Goal: Task Accomplishment & Management: Manage account settings

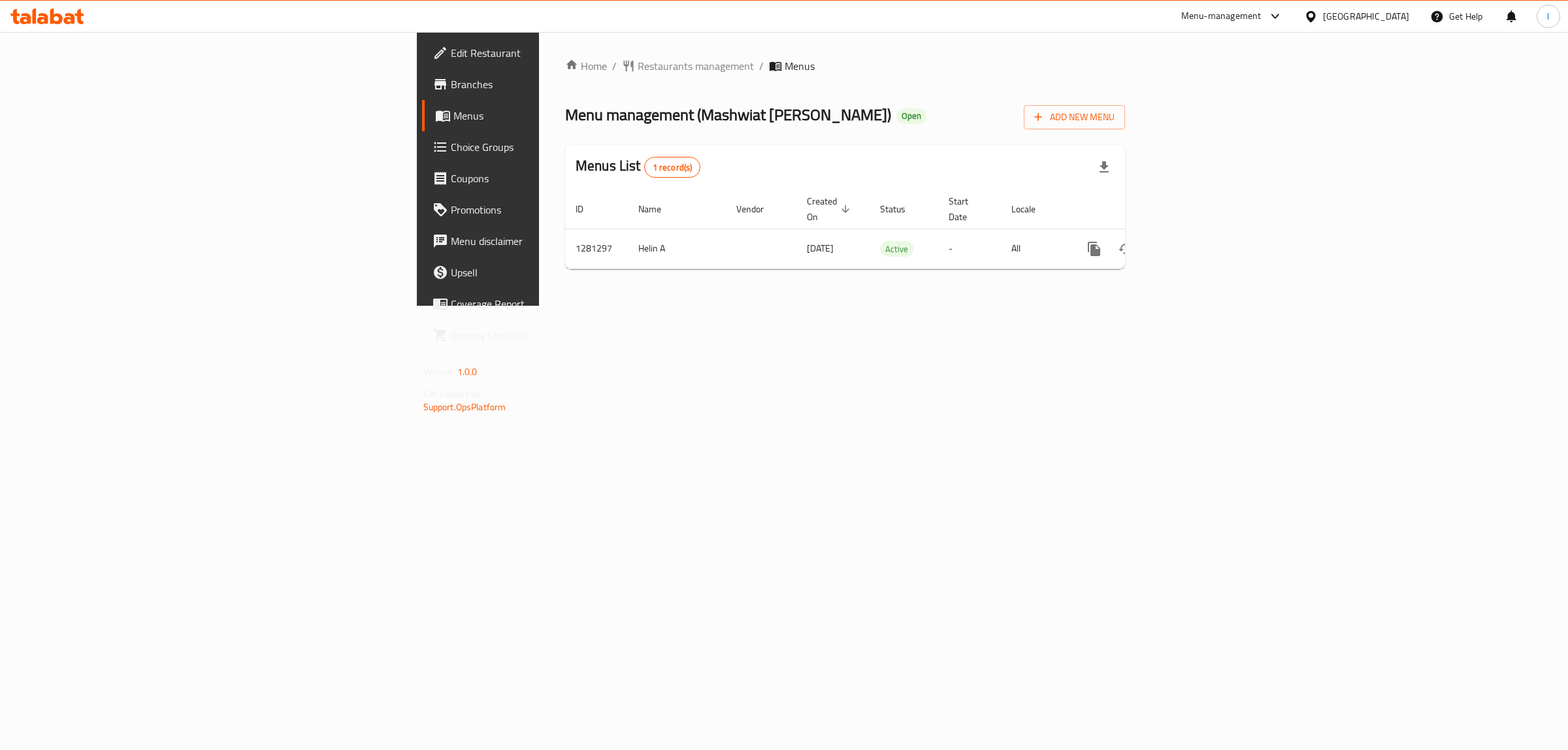
drag, startPoint x: 425, startPoint y: 119, endPoint x: 615, endPoint y: 122, distance: 190.0
click at [615, 122] on span "Menu management ( Mashwiat [PERSON_NAME] )" at bounding box center [728, 114] width 326 height 29
copy span "Mashwiat [PERSON_NAME]"
click at [1195, 243] on icon "enhanced table" at bounding box center [1188, 248] width 11 height 11
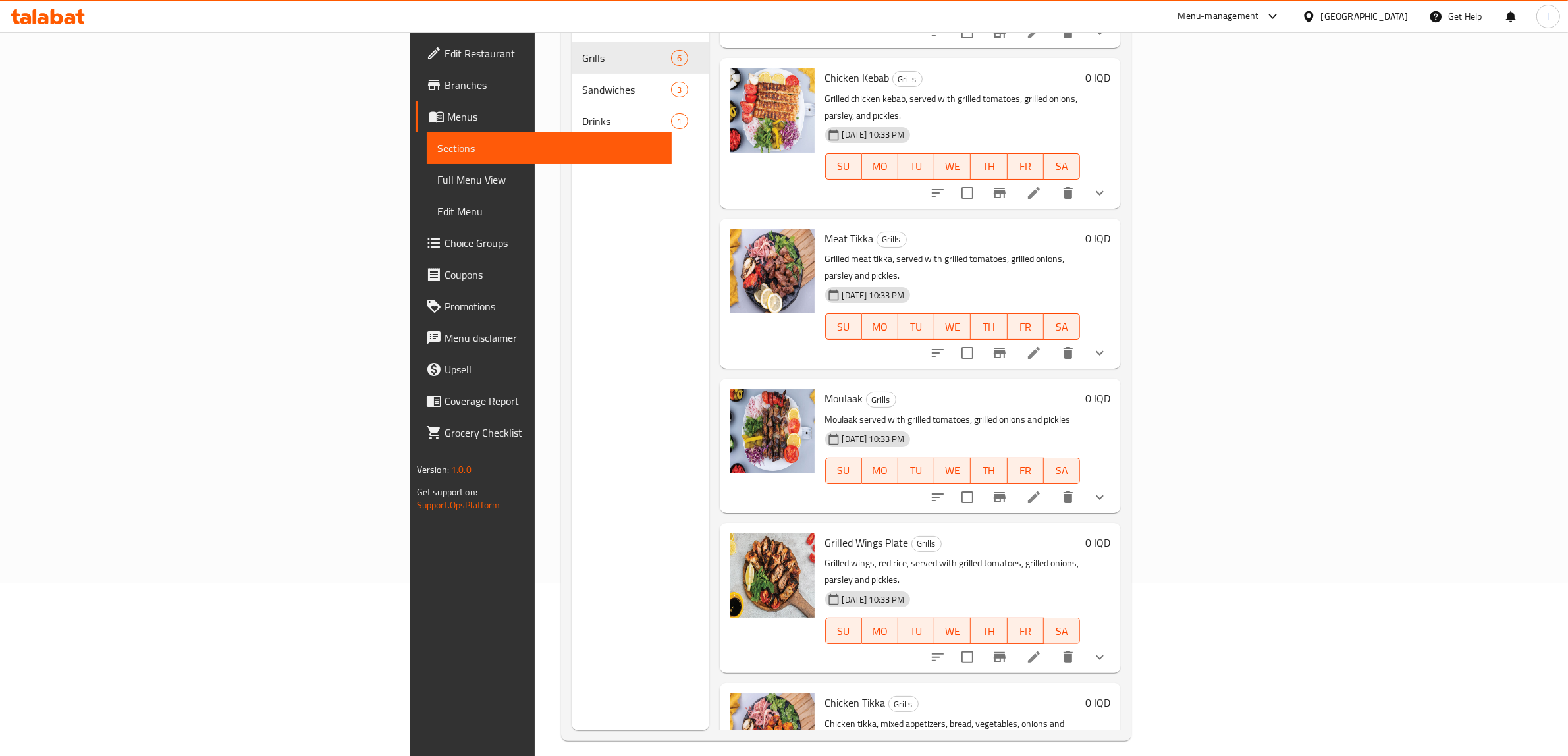
scroll to position [185, 0]
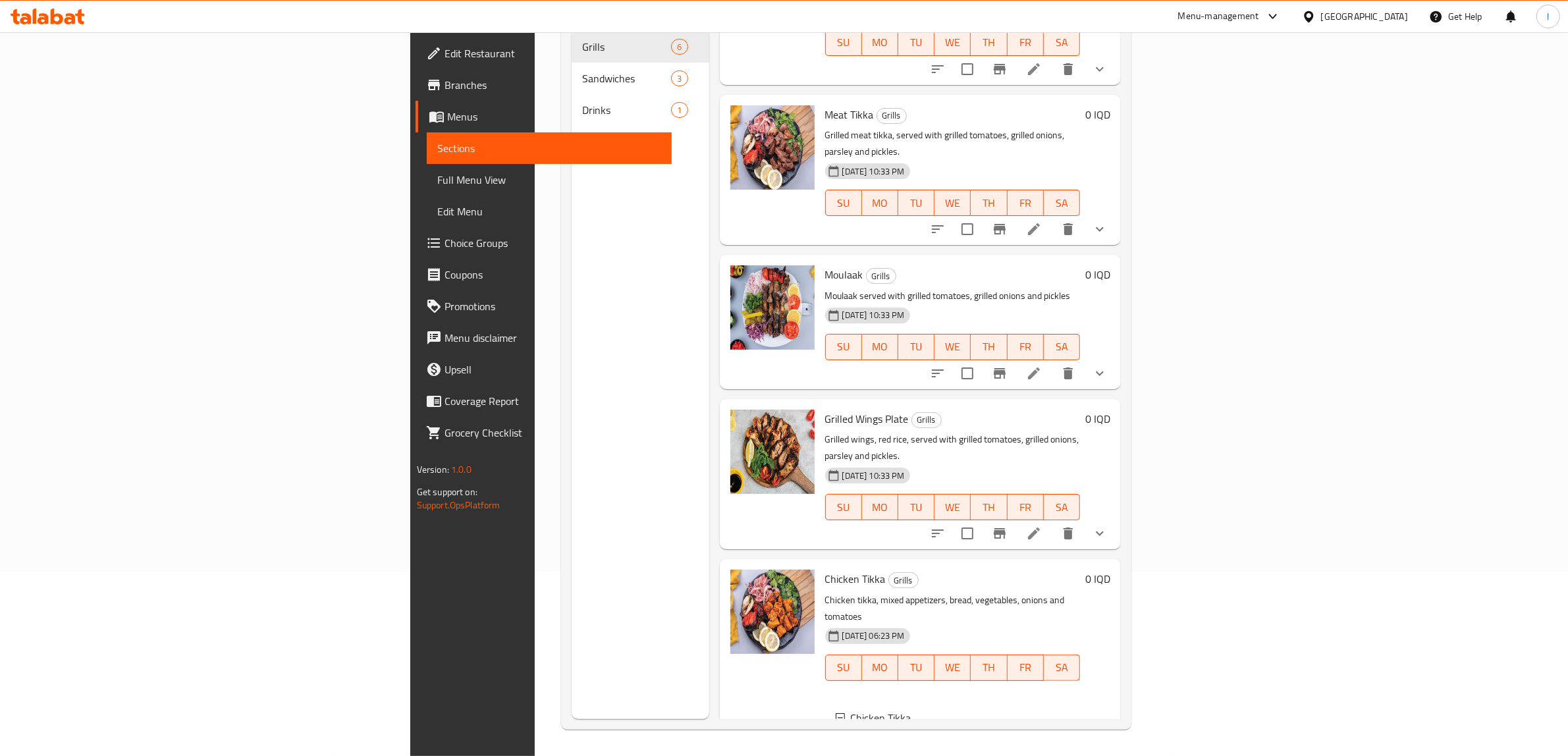
click at [885, 742] on div "1 Kilo" at bounding box center [978, 749] width 185 height 16
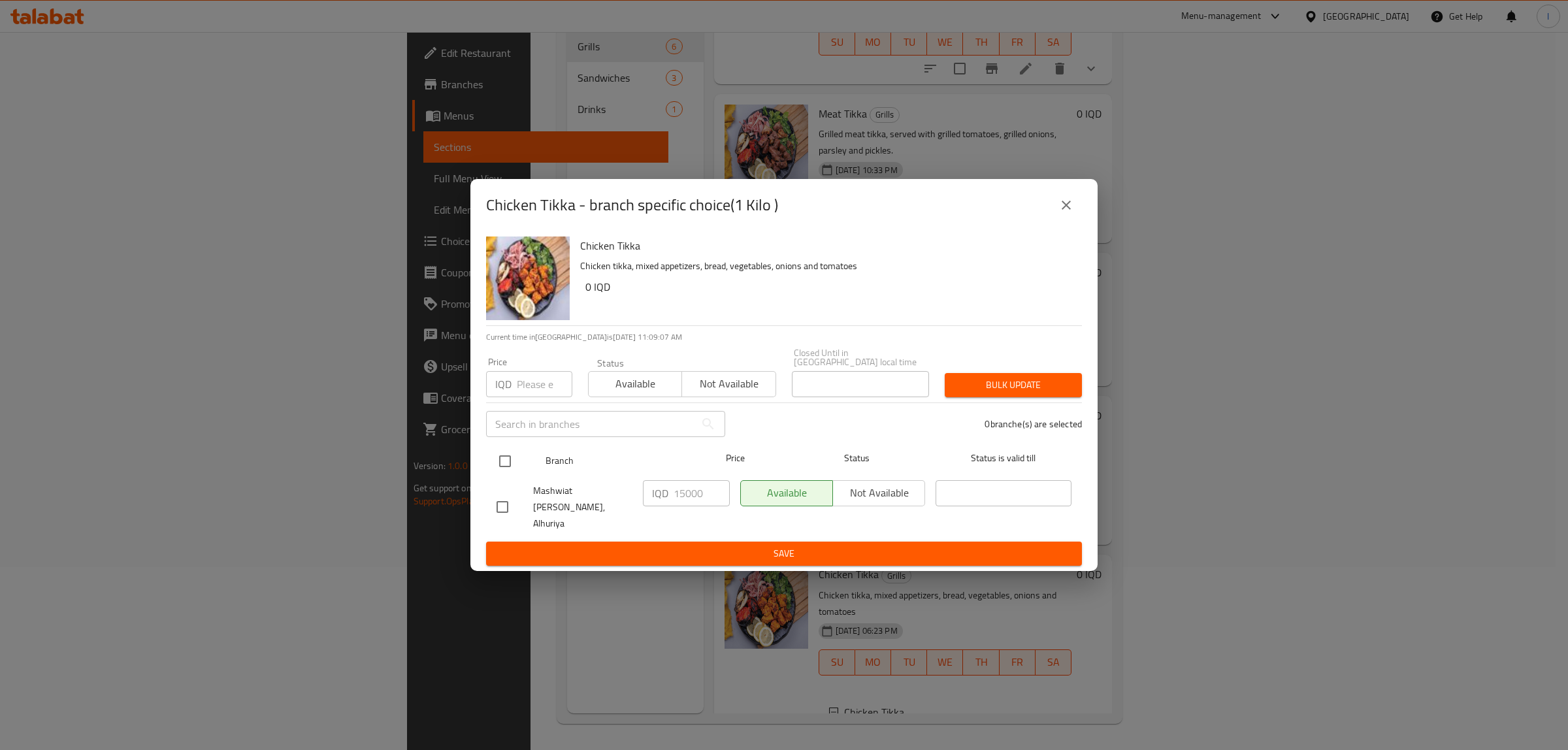
click at [500, 457] on input "checkbox" at bounding box center [505, 461] width 28 height 28
checkbox input "true"
drag, startPoint x: 709, startPoint y: 496, endPoint x: 573, endPoint y: 492, distance: 136.1
click at [579, 491] on div "Mashwiat [PERSON_NAME], Alhuriya IQD 15000 ​ Available Not available ​" at bounding box center [784, 508] width 586 height 65
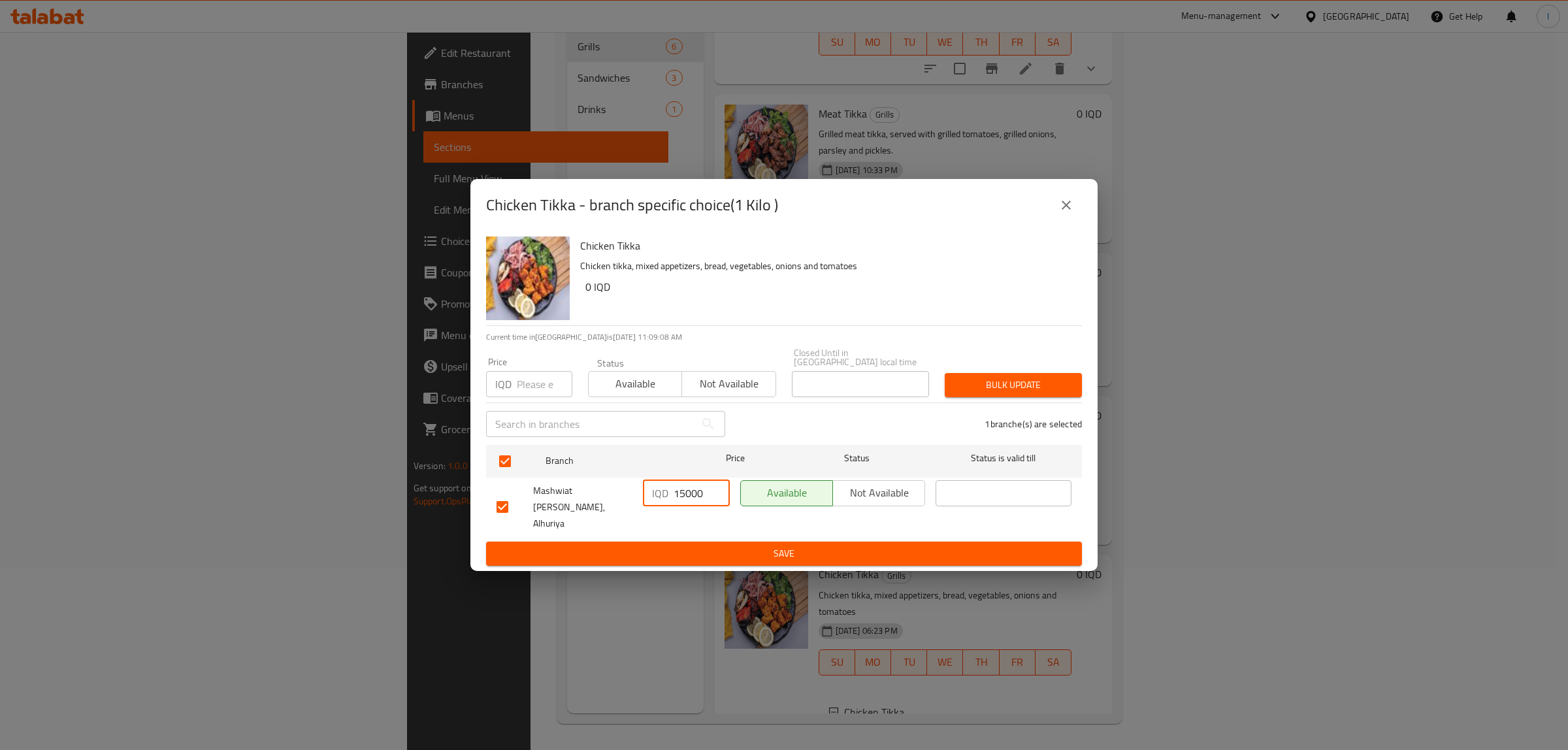
paste input "20"
type input "20000"
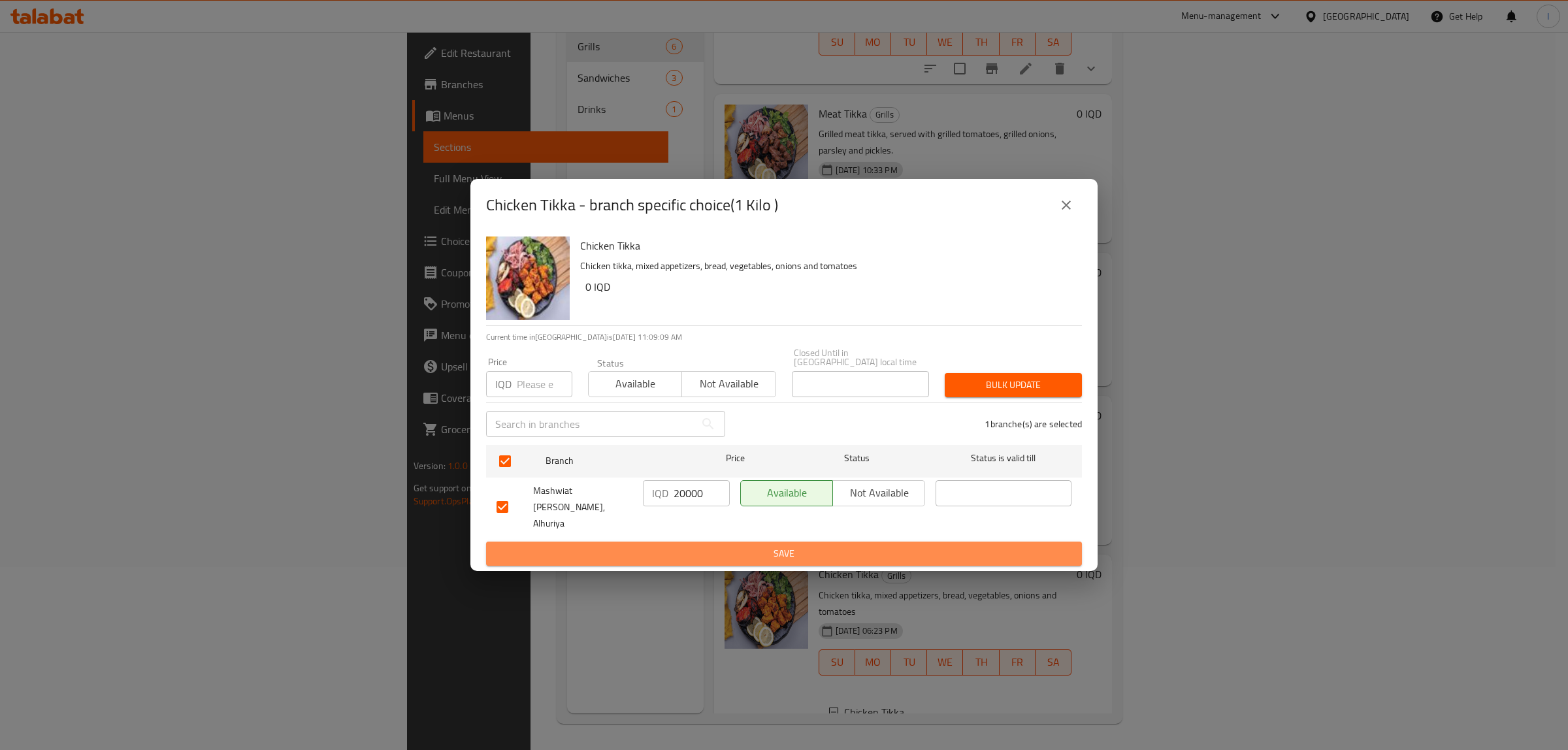
click at [686, 546] on span "Save" at bounding box center [784, 554] width 575 height 16
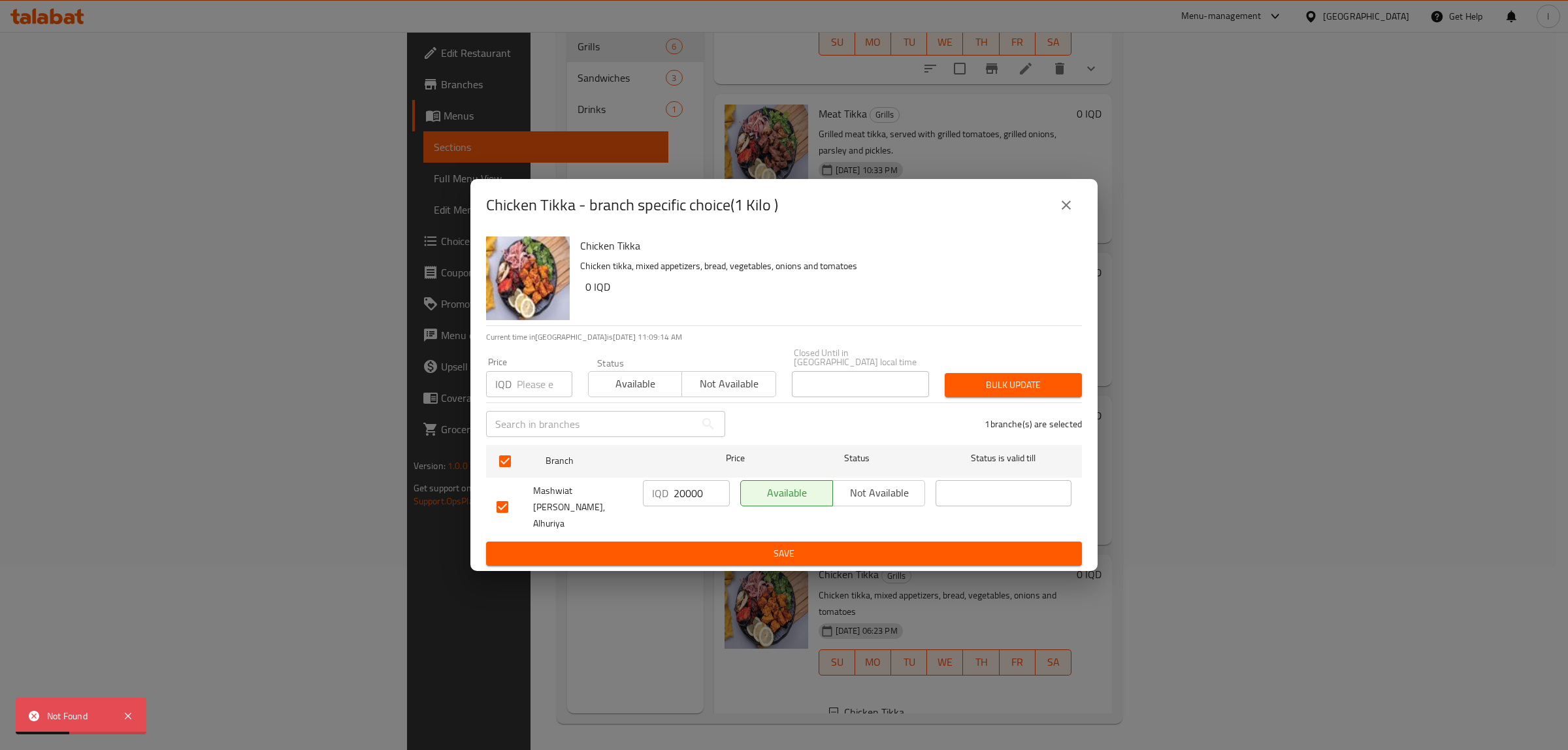
click at [1069, 221] on button "close" at bounding box center [1066, 205] width 31 height 31
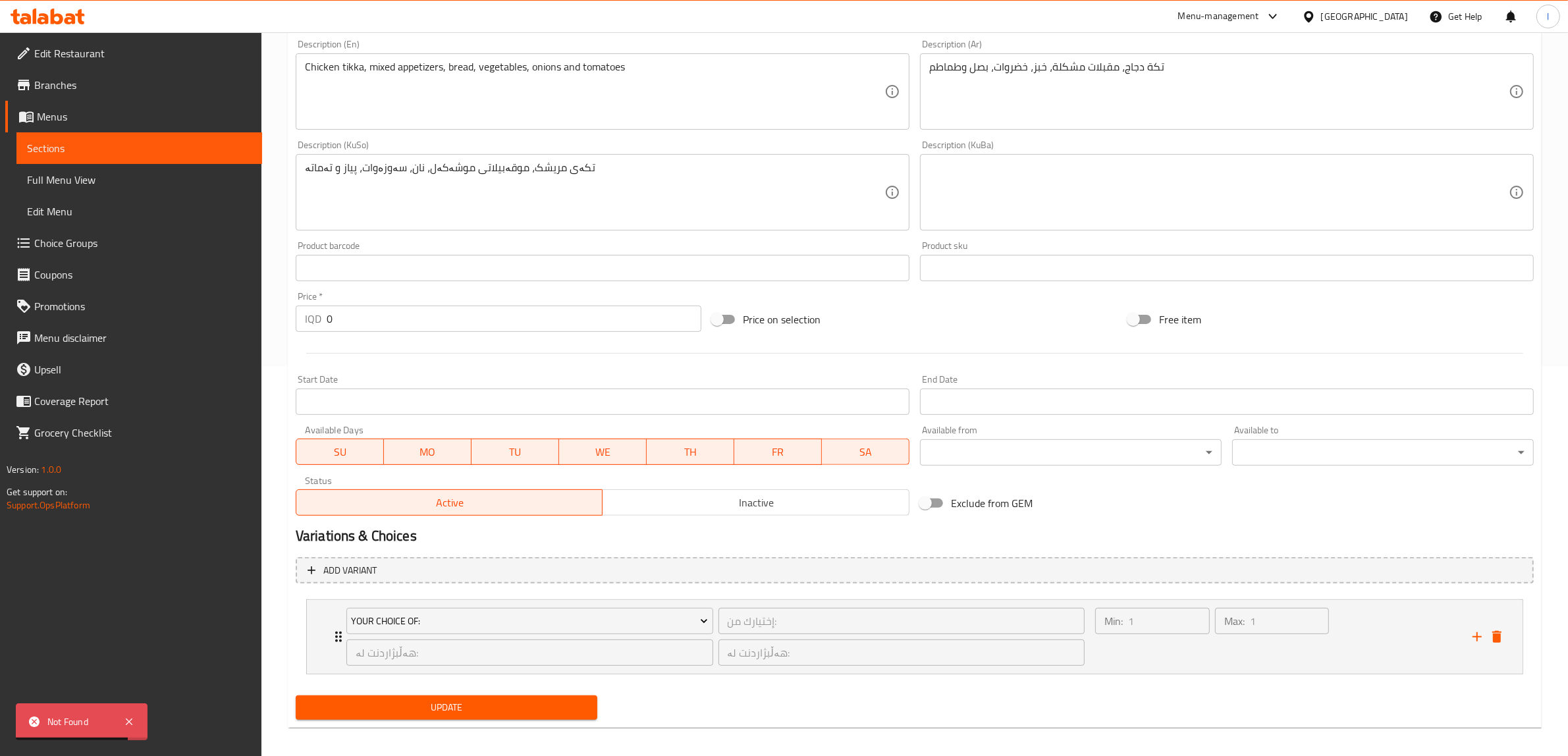
scroll to position [397, 0]
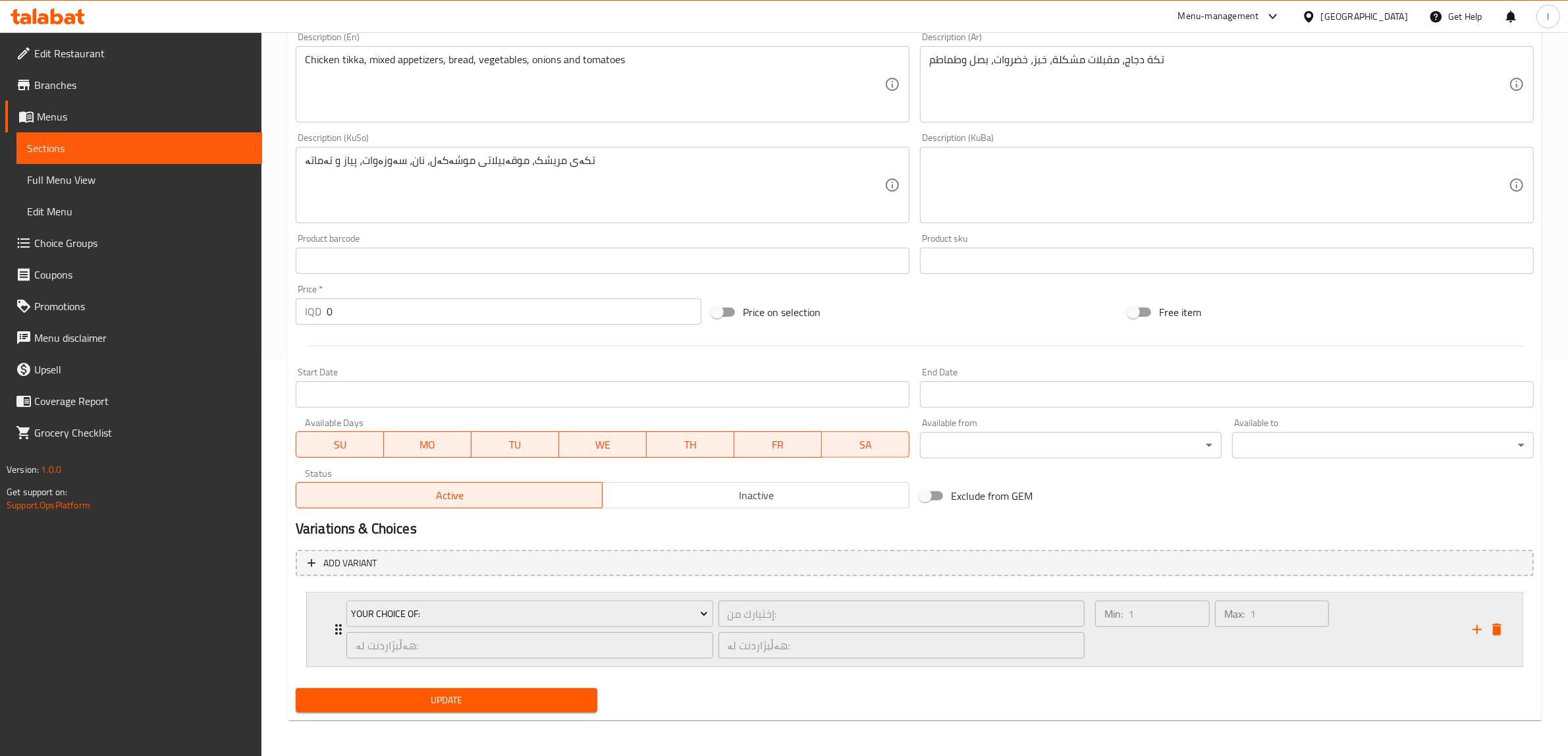
click at [1327, 656] on div "Max: 1 ​" at bounding box center [1272, 629] width 120 height 63
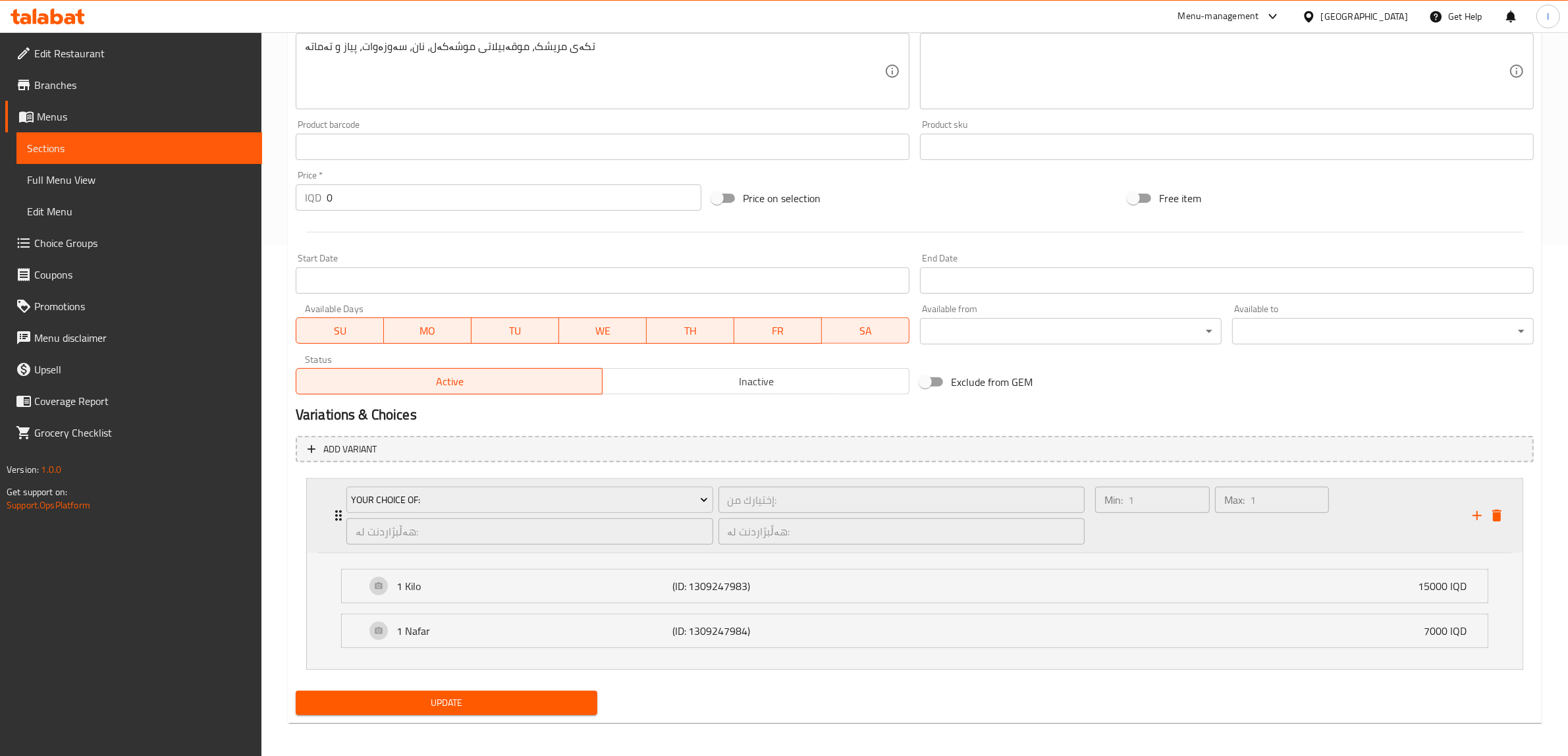
scroll to position [515, 0]
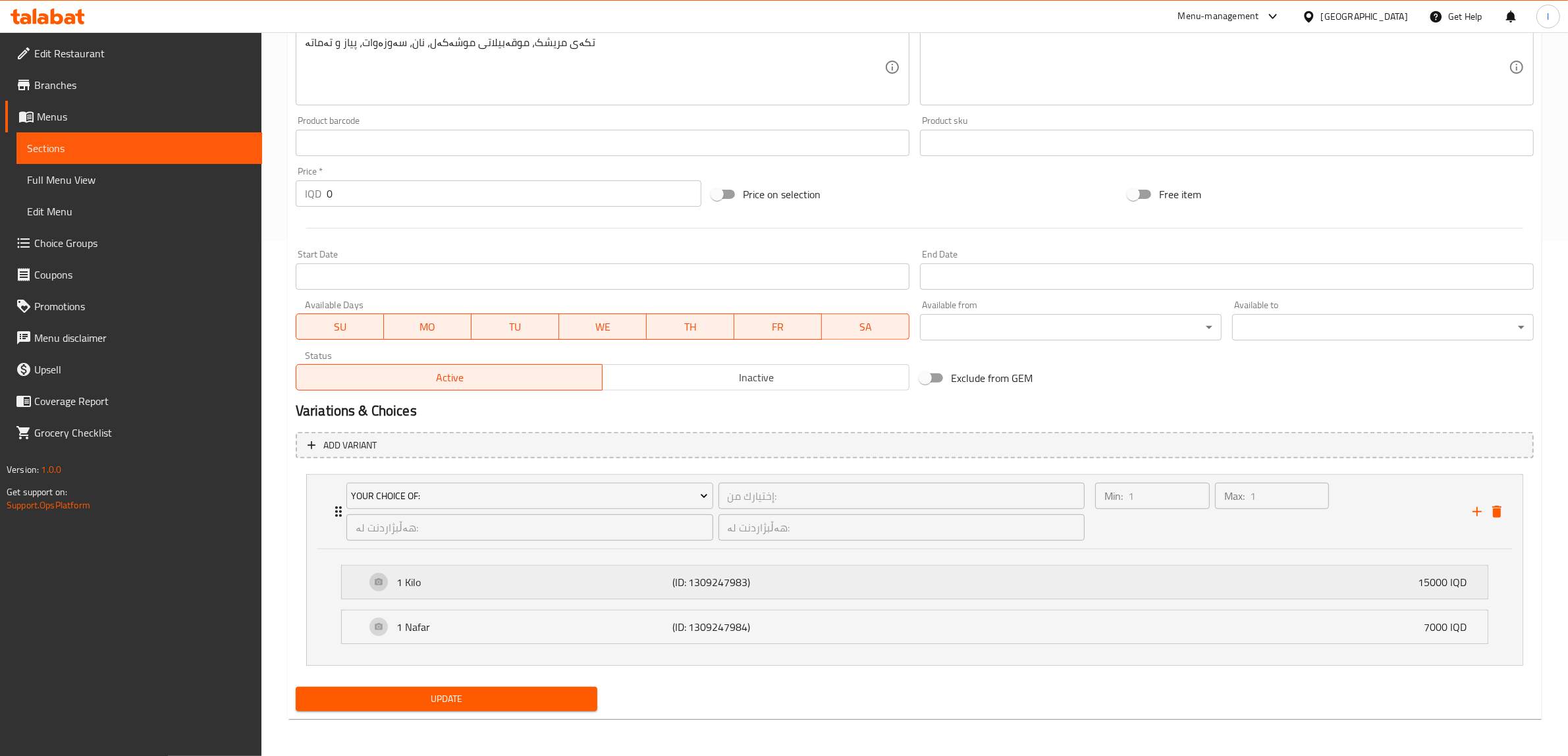
click at [682, 584] on p "(ID: 1309247983)" at bounding box center [765, 582] width 184 height 16
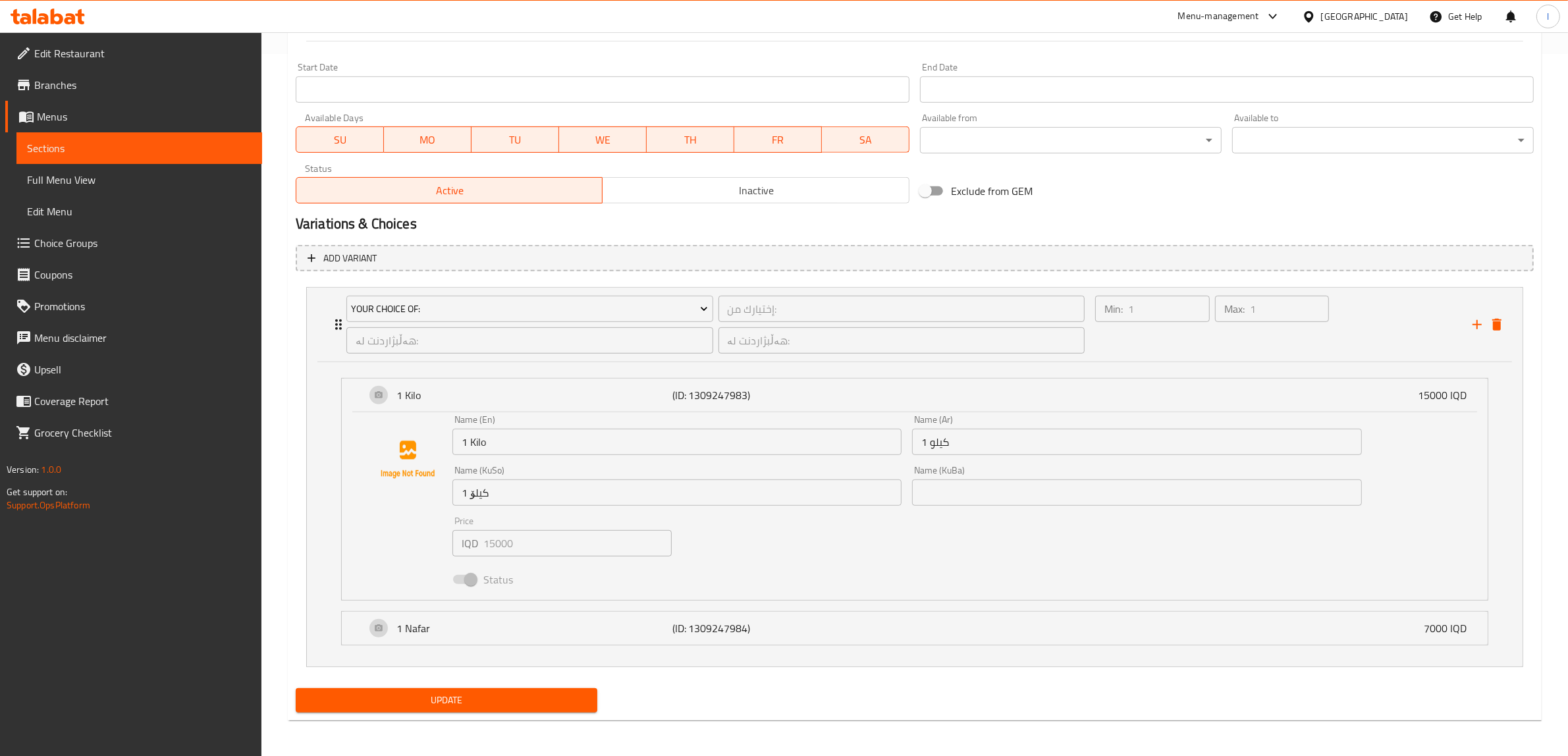
scroll to position [703, 0]
click at [90, 179] on span "Full Menu View" at bounding box center [140, 179] width 225 height 16
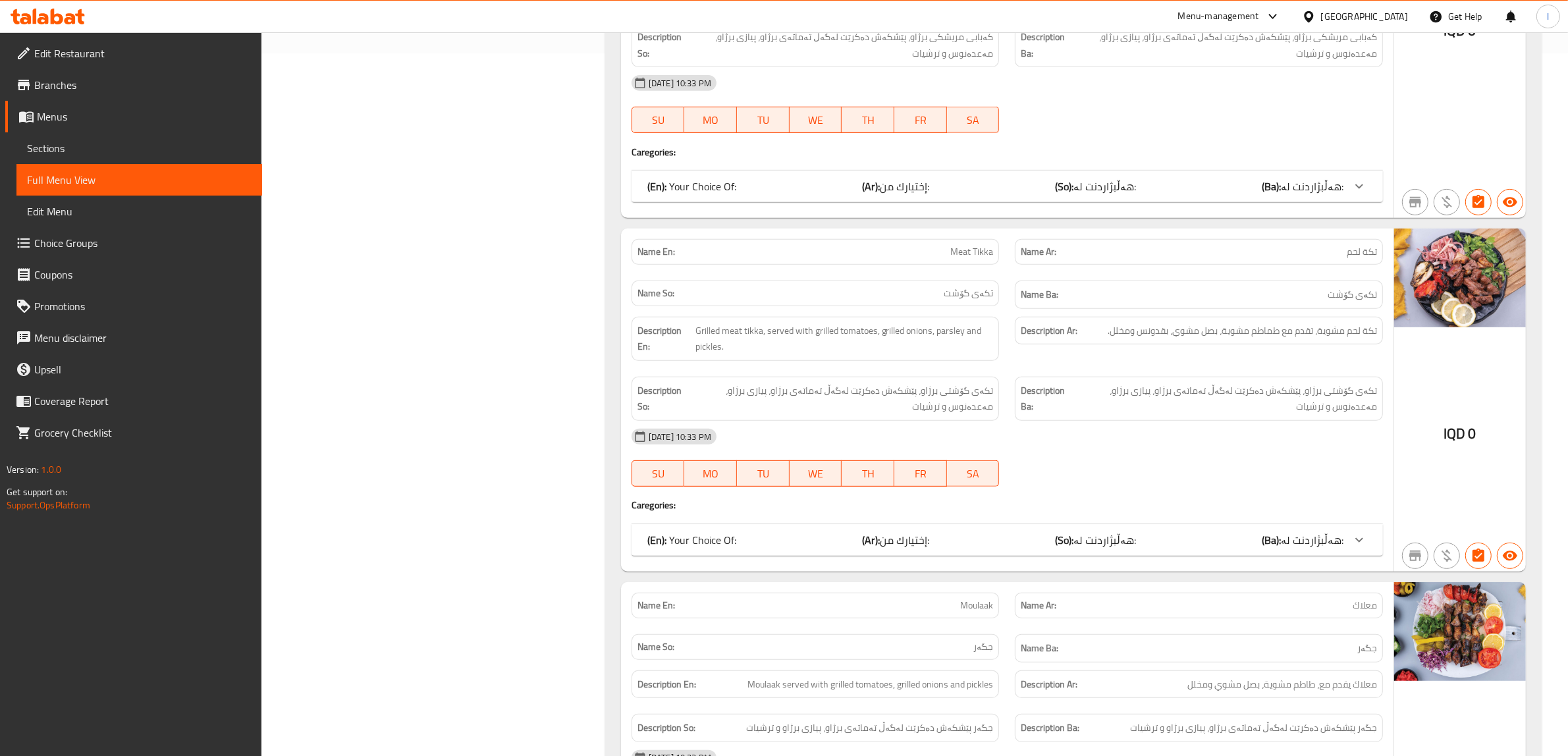
click at [83, 235] on span "Choice Groups" at bounding box center [142, 243] width 217 height 16
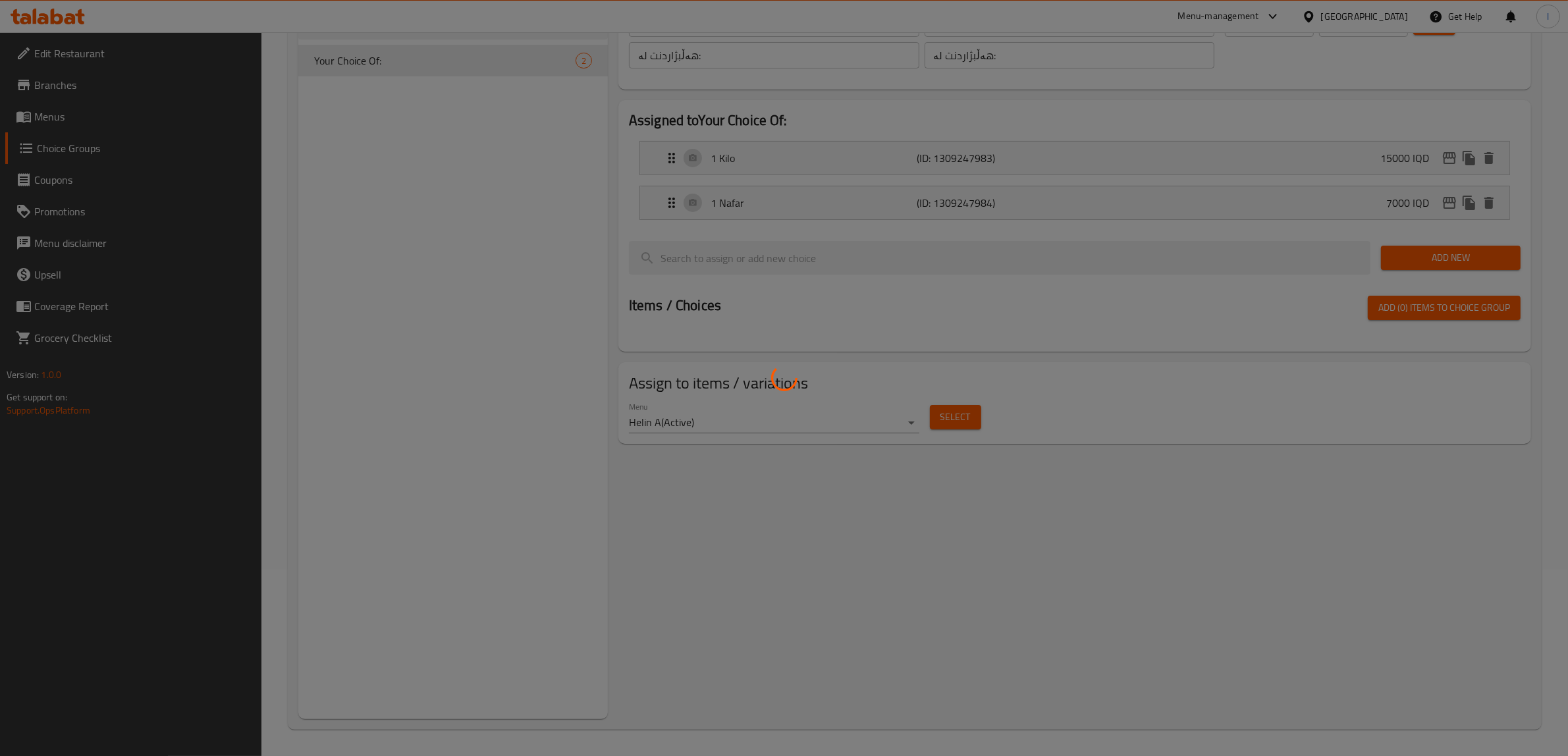
scroll to position [186, 0]
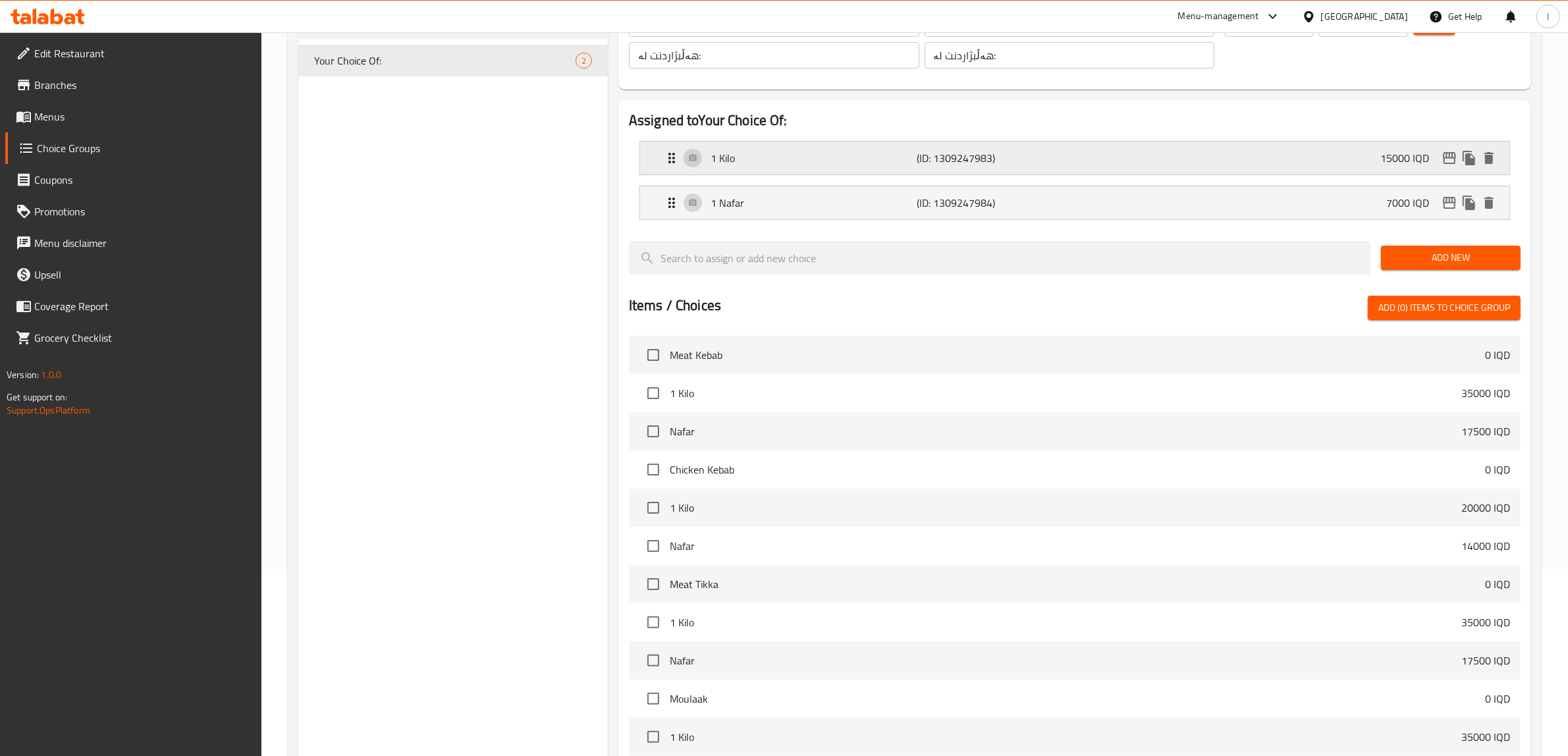
click at [882, 146] on div "1 Kilo (ID: 1309247983) 15000 IQD" at bounding box center [1079, 158] width 830 height 33
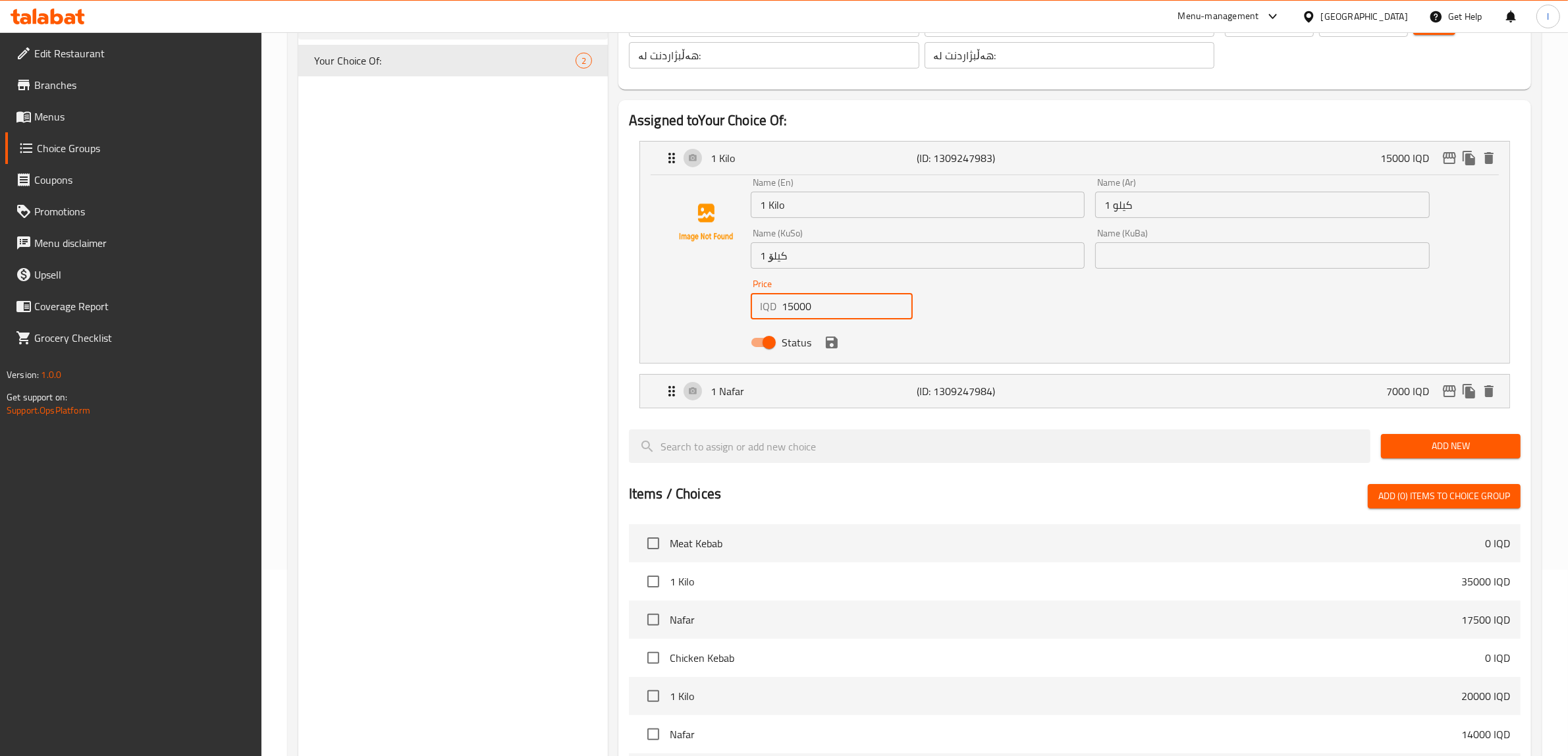
drag, startPoint x: 831, startPoint y: 309, endPoint x: 707, endPoint y: 309, distance: 124.0
click at [707, 309] on div "Name (En) 1 Kilo Name (En) Name (Ar) 1 كيلو Name (Ar) Name (KuSo) 1 کیلۆ Name (…" at bounding box center [1075, 267] width 827 height 177
paste input "20"
click at [835, 340] on icon "save" at bounding box center [831, 342] width 12 height 12
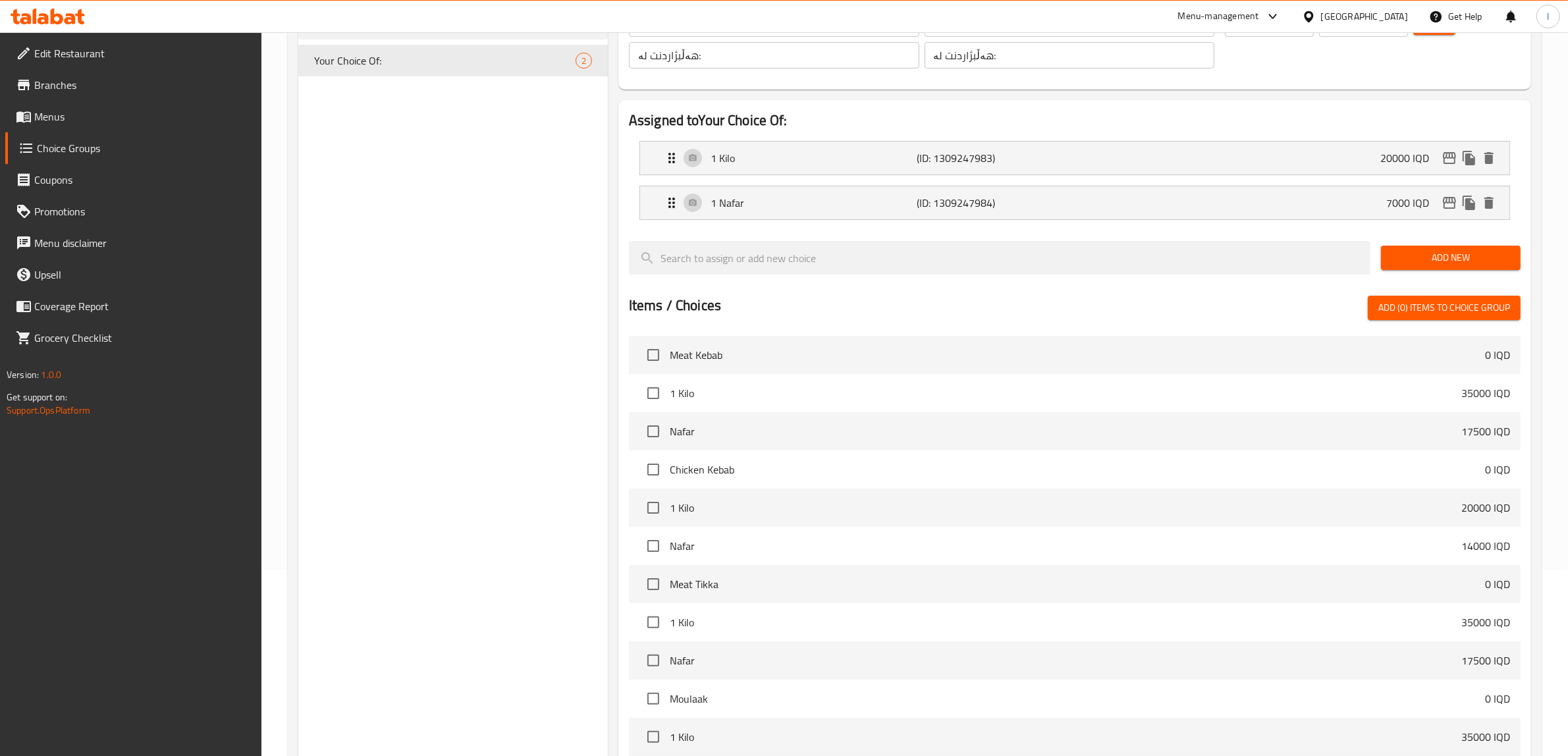
type input "20000"
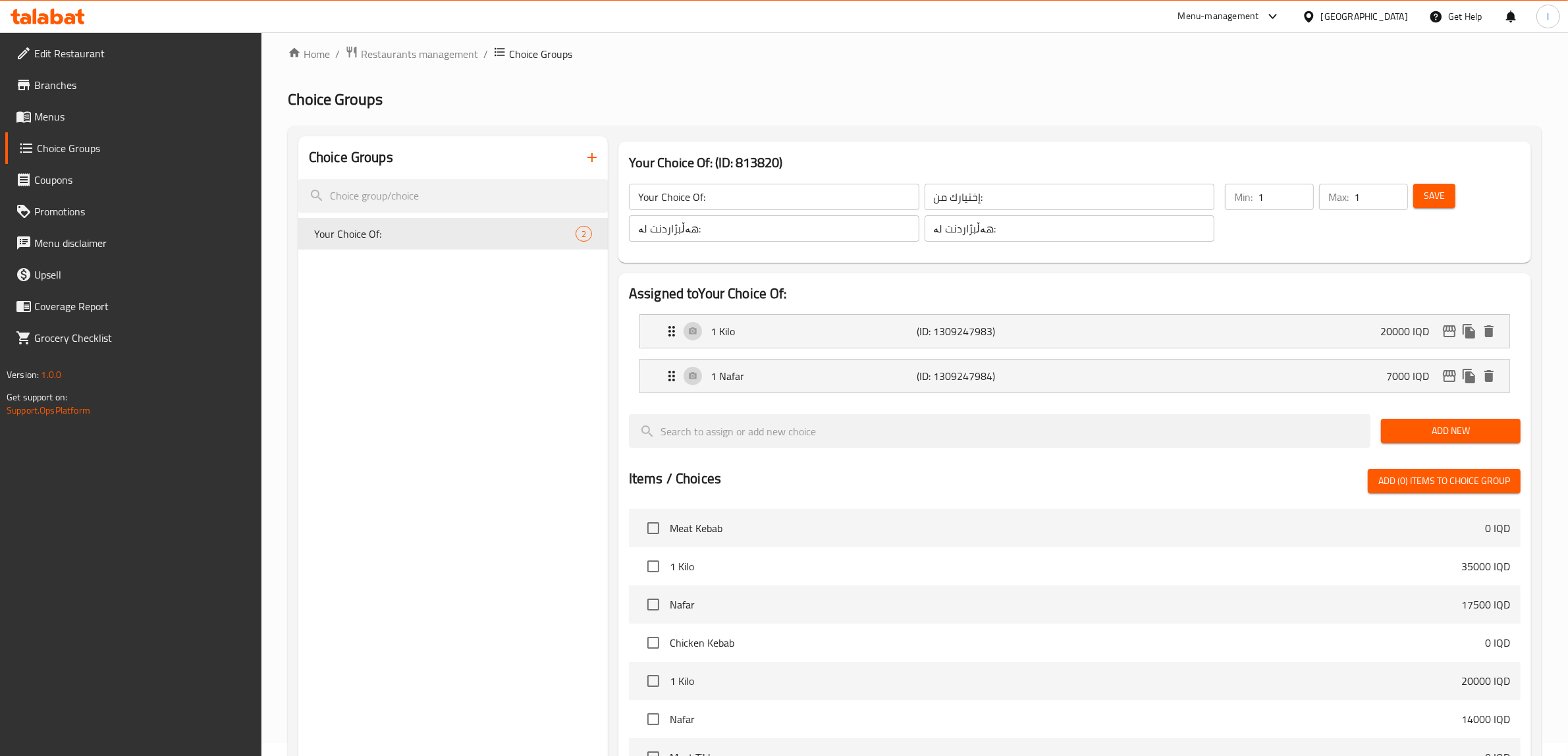
scroll to position [0, 0]
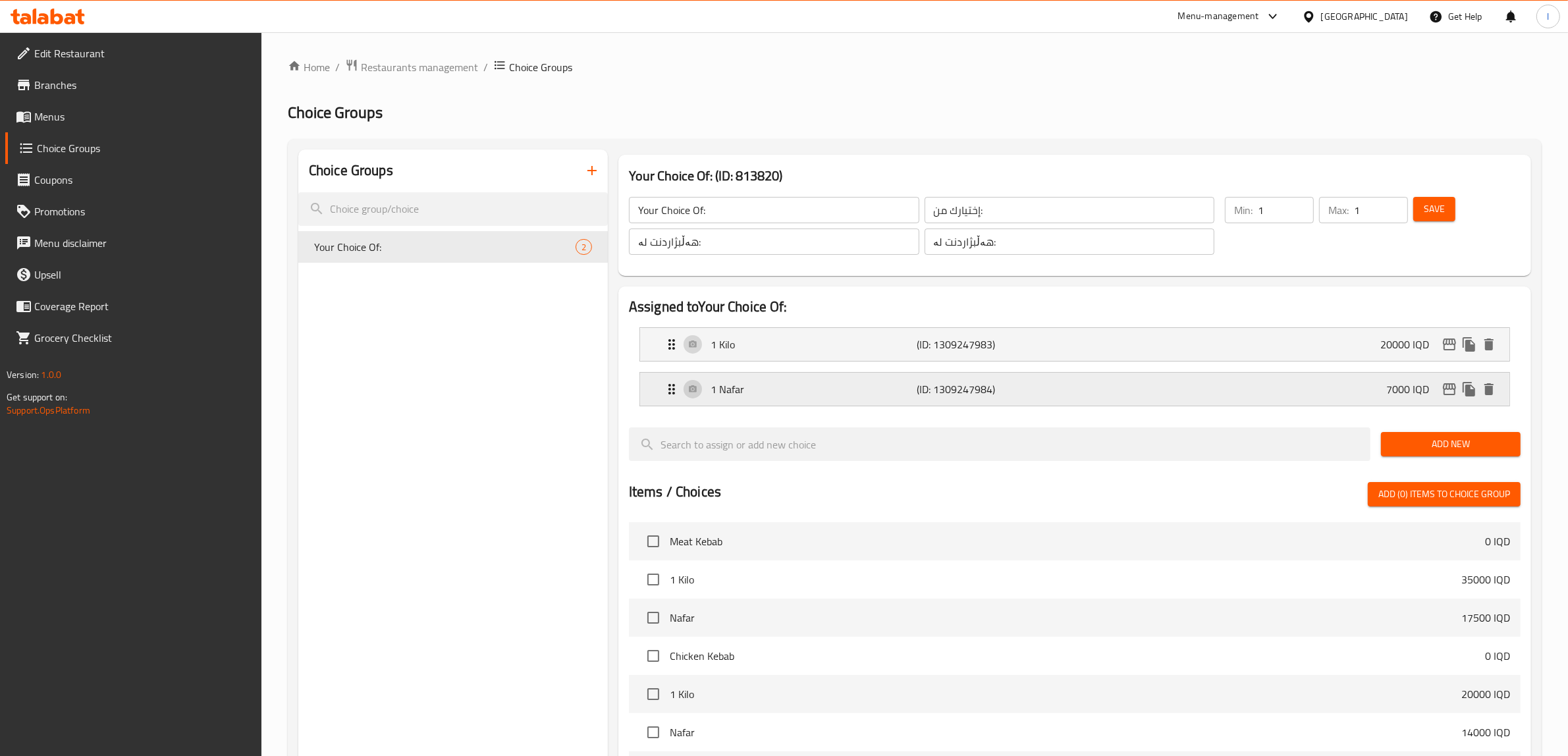
click at [930, 397] on p "(ID: 1309247984)" at bounding box center [986, 389] width 138 height 16
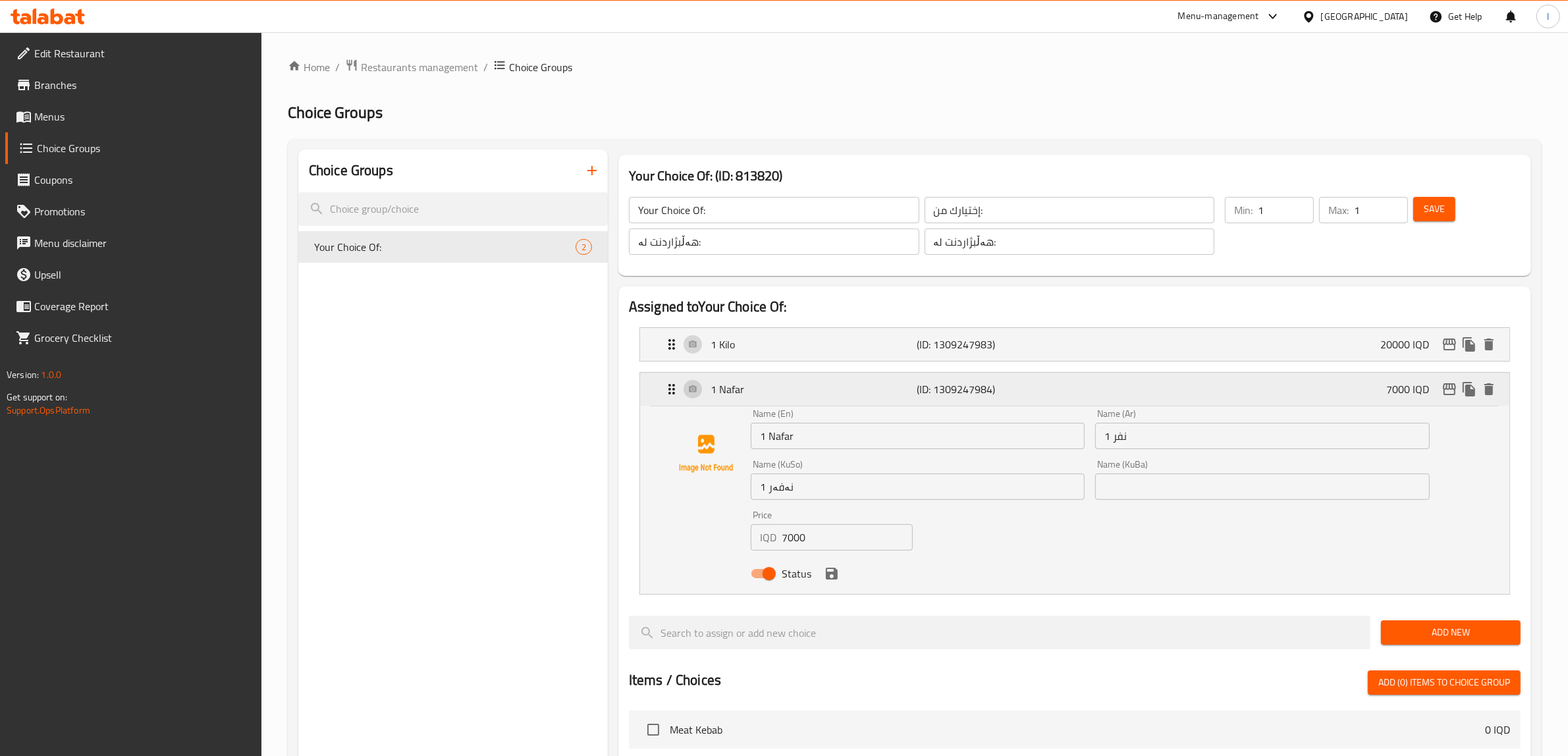
click at [945, 389] on p "(ID: 1309247984)" at bounding box center [986, 389] width 138 height 16
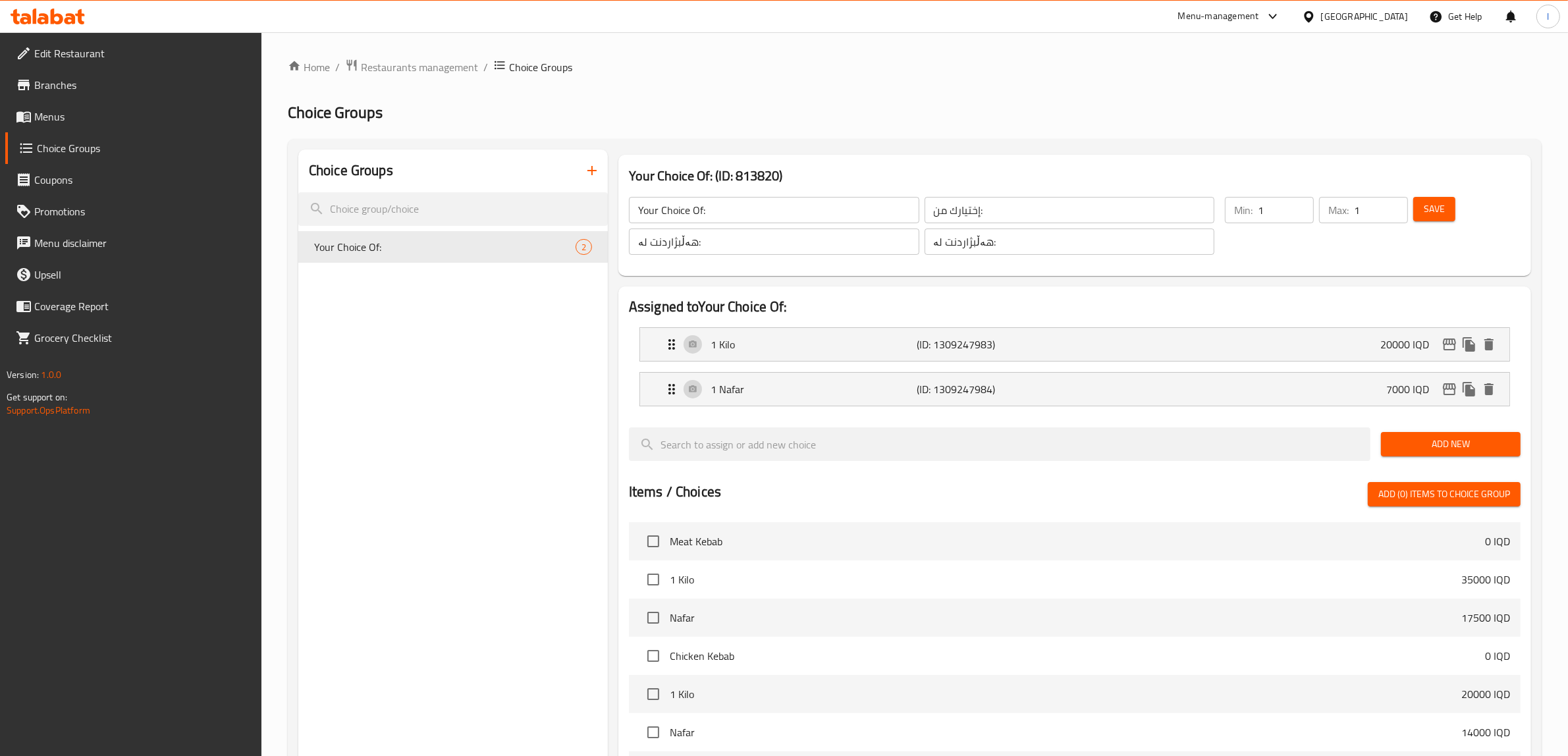
click at [1430, 215] on span "Save" at bounding box center [1434, 209] width 21 height 16
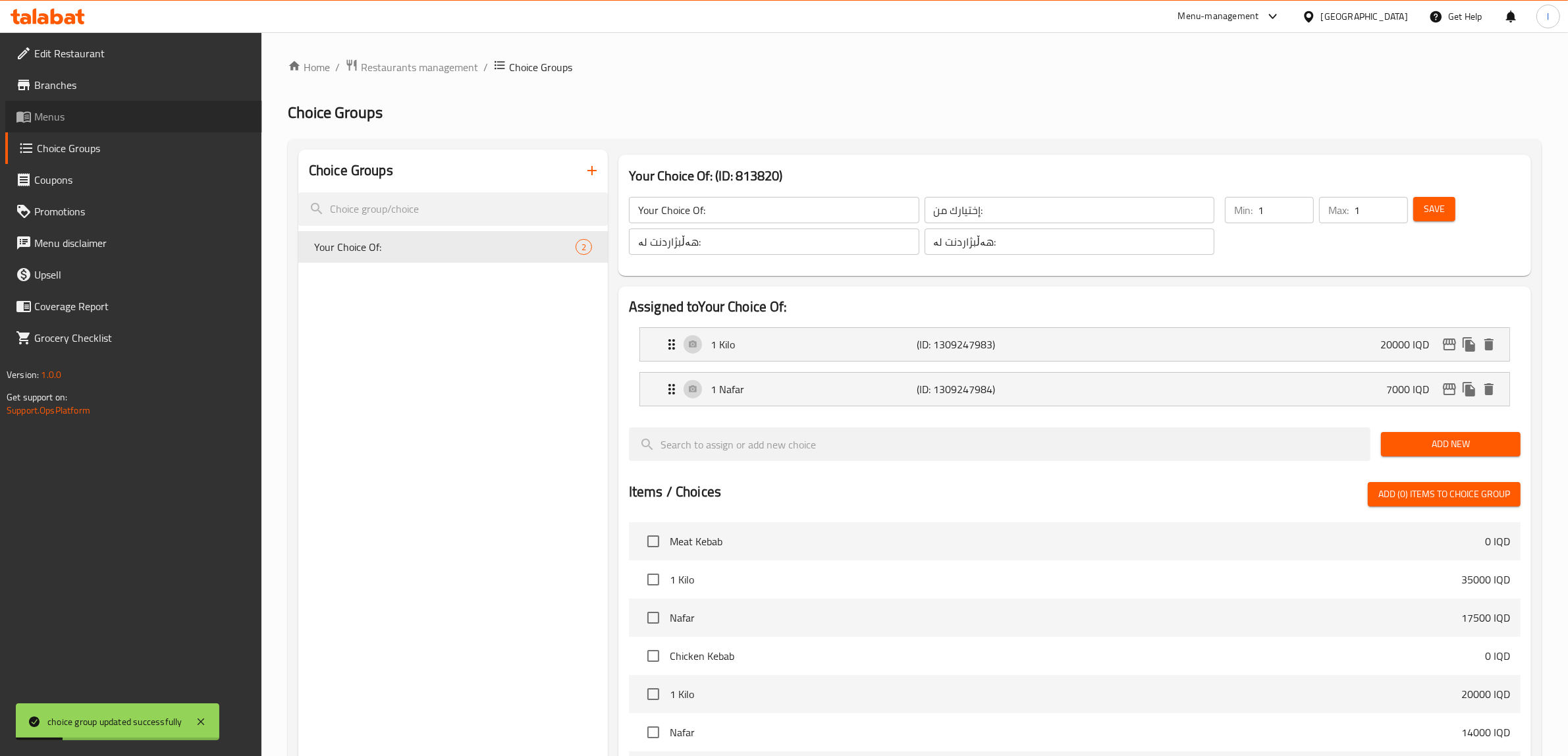
click at [30, 110] on icon at bounding box center [23, 116] width 16 height 16
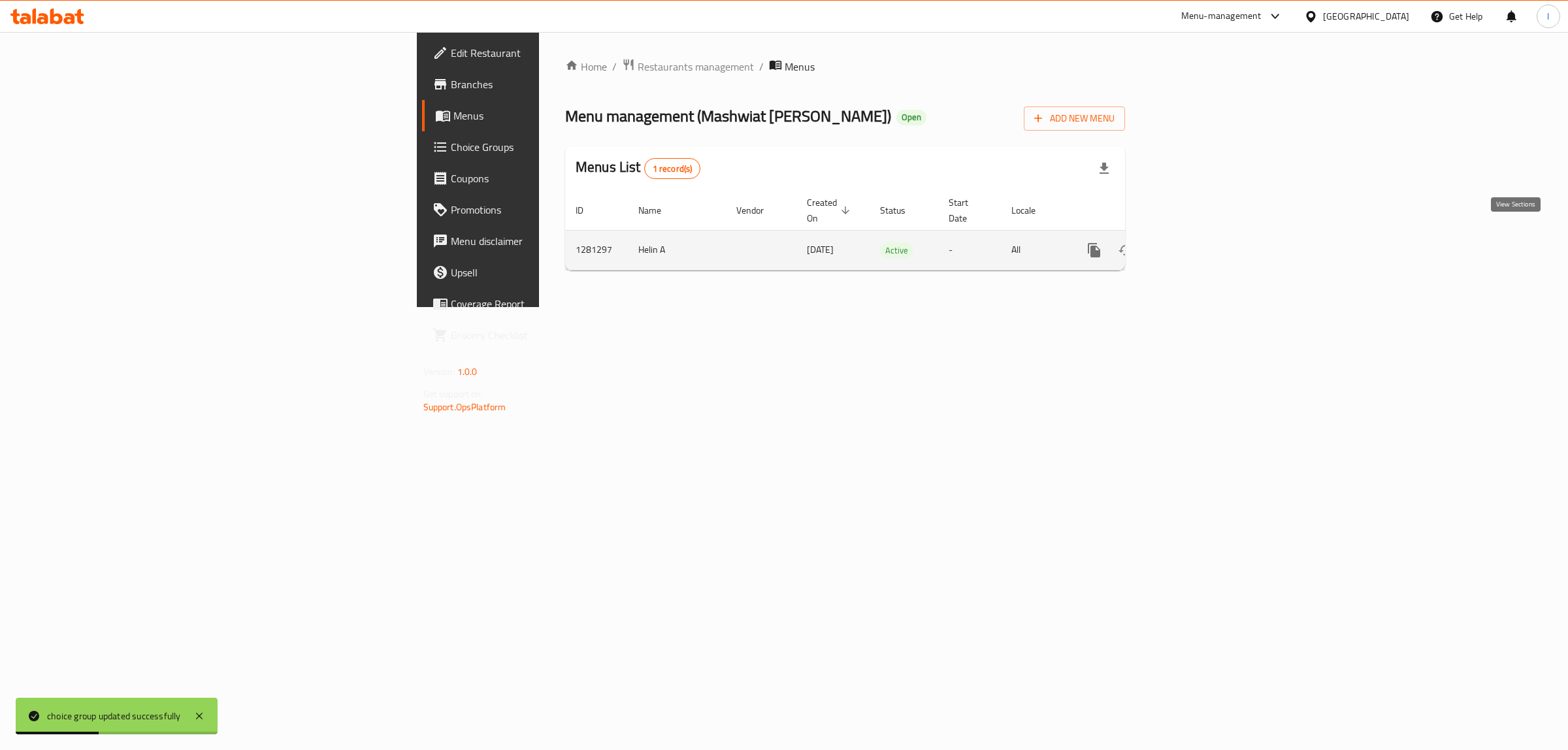
click at [1204, 235] on link "enhanced table" at bounding box center [1189, 250] width 31 height 31
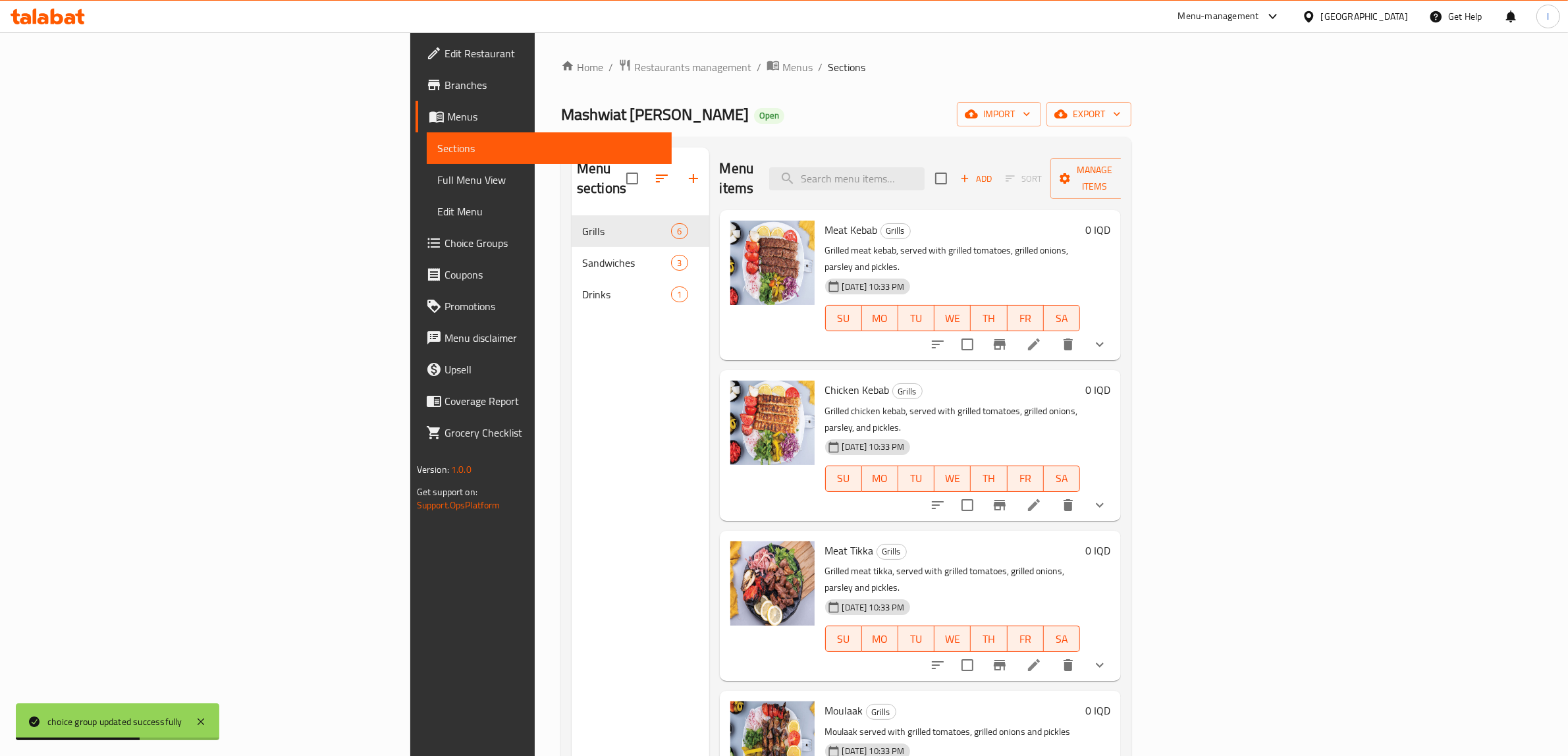
click at [437, 173] on span "Full Menu View" at bounding box center [550, 179] width 225 height 16
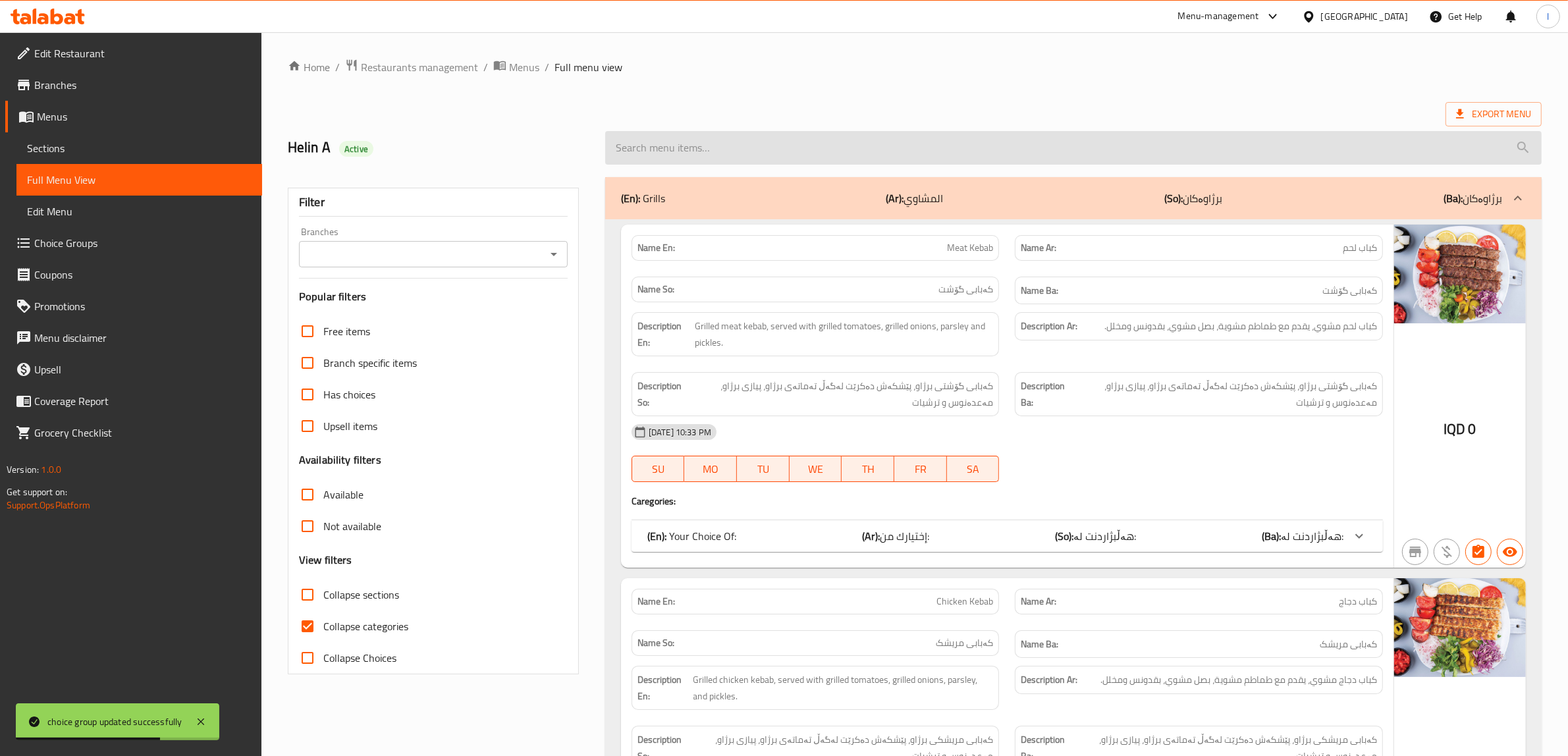
click at [733, 137] on input "search" at bounding box center [1073, 147] width 936 height 33
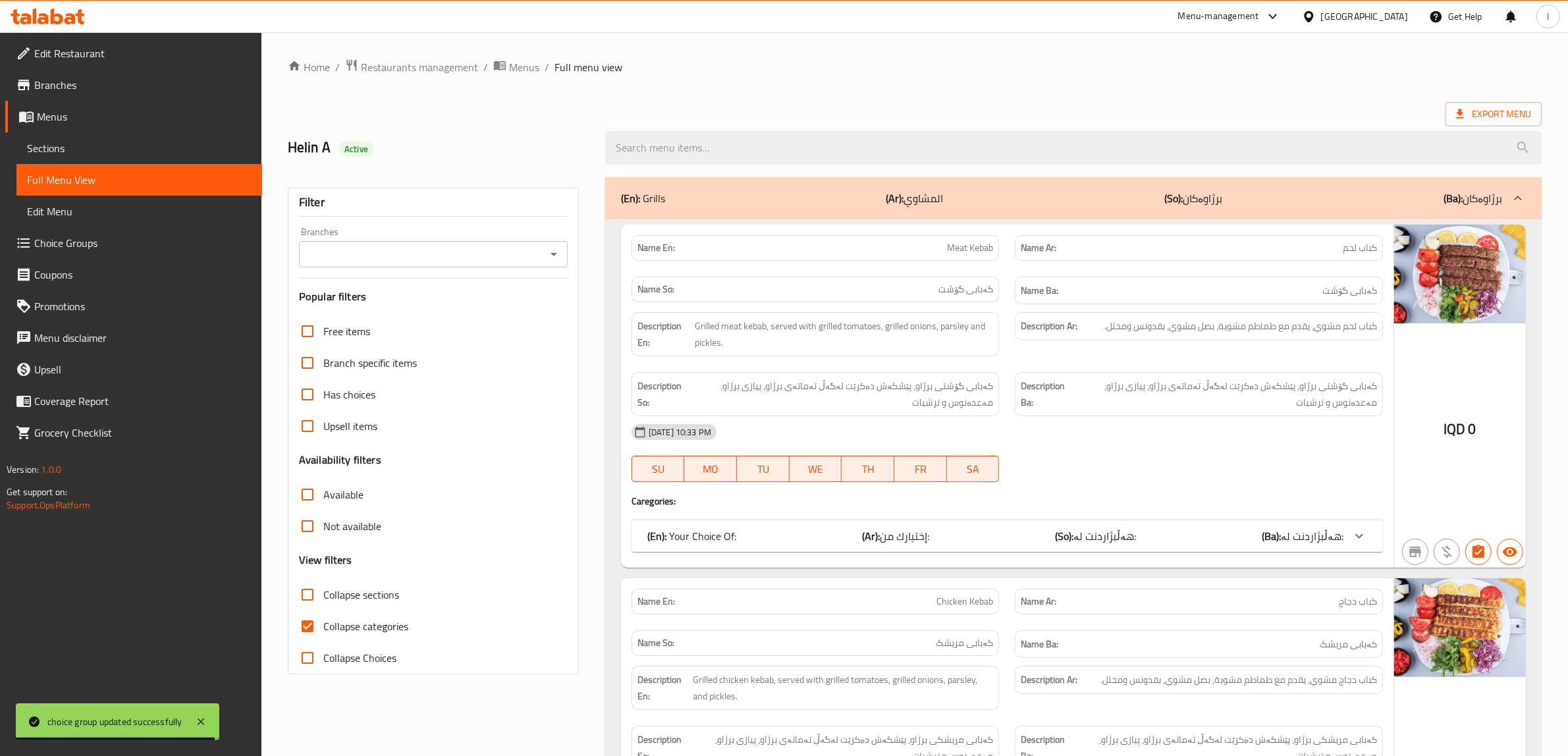
click at [512, 260] on input "Branches" at bounding box center [422, 254] width 239 height 18
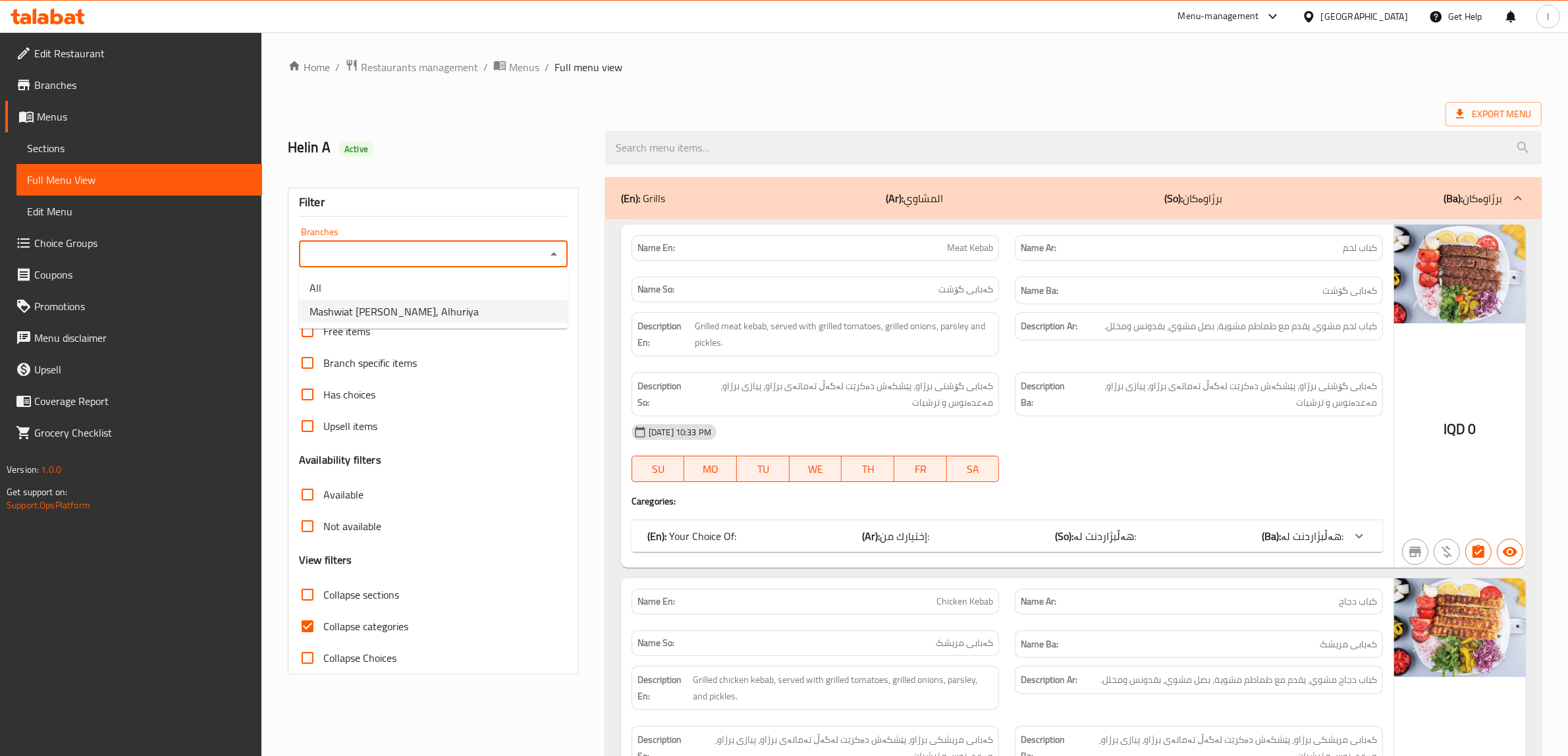
click at [442, 303] on span "Mashwiat [PERSON_NAME], Alhuriya" at bounding box center [394, 311] width 169 height 16
type input "Mashwiat [PERSON_NAME], Alhuriya"
click at [349, 629] on span "Collapse categories" at bounding box center [365, 626] width 85 height 16
click at [323, 629] on input "Collapse categories" at bounding box center [307, 626] width 31 height 31
checkbox input "false"
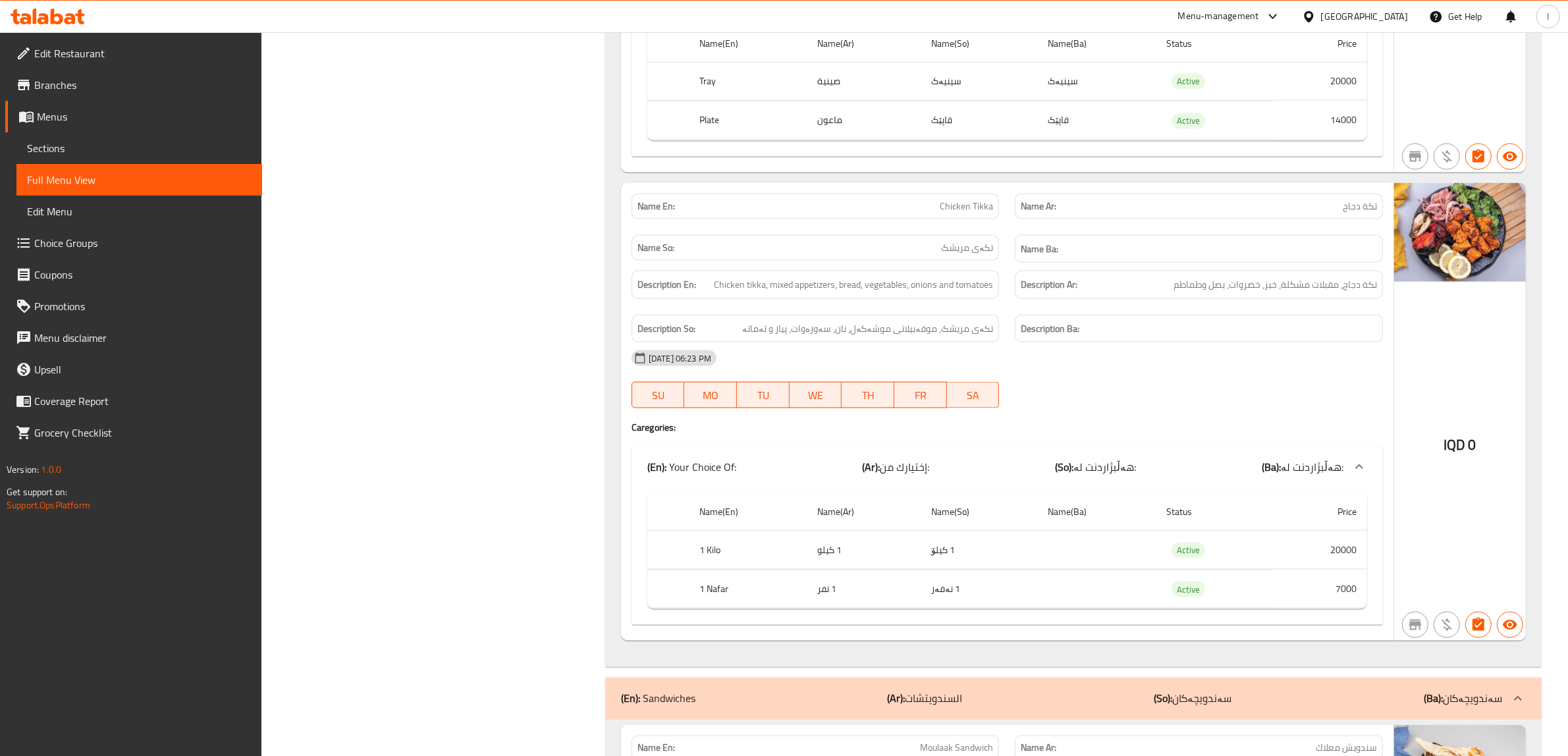
scroll to position [2553, 0]
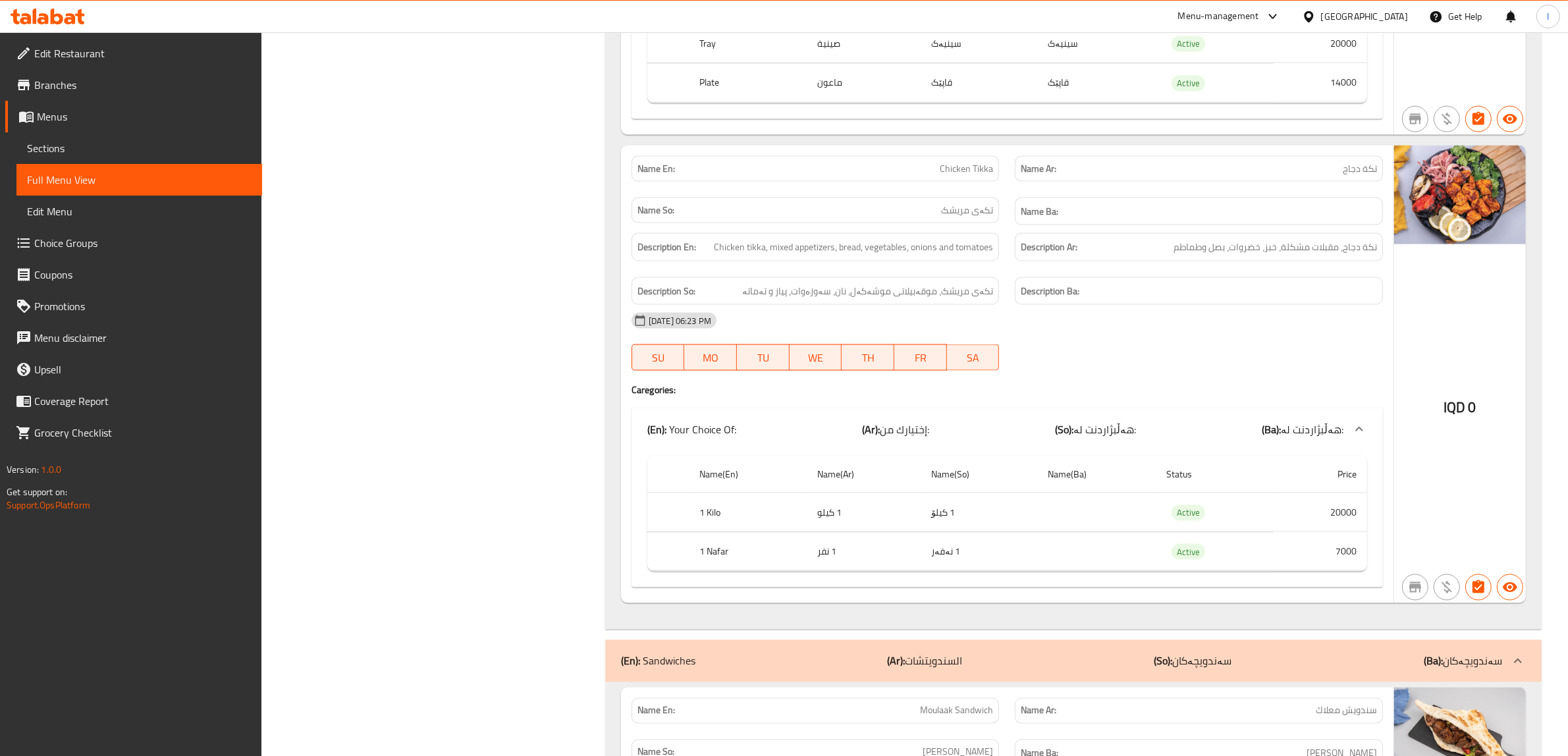
click at [972, 176] on span "Chicken Tikka" at bounding box center [966, 169] width 53 height 14
copy span "Chicken Tikka"
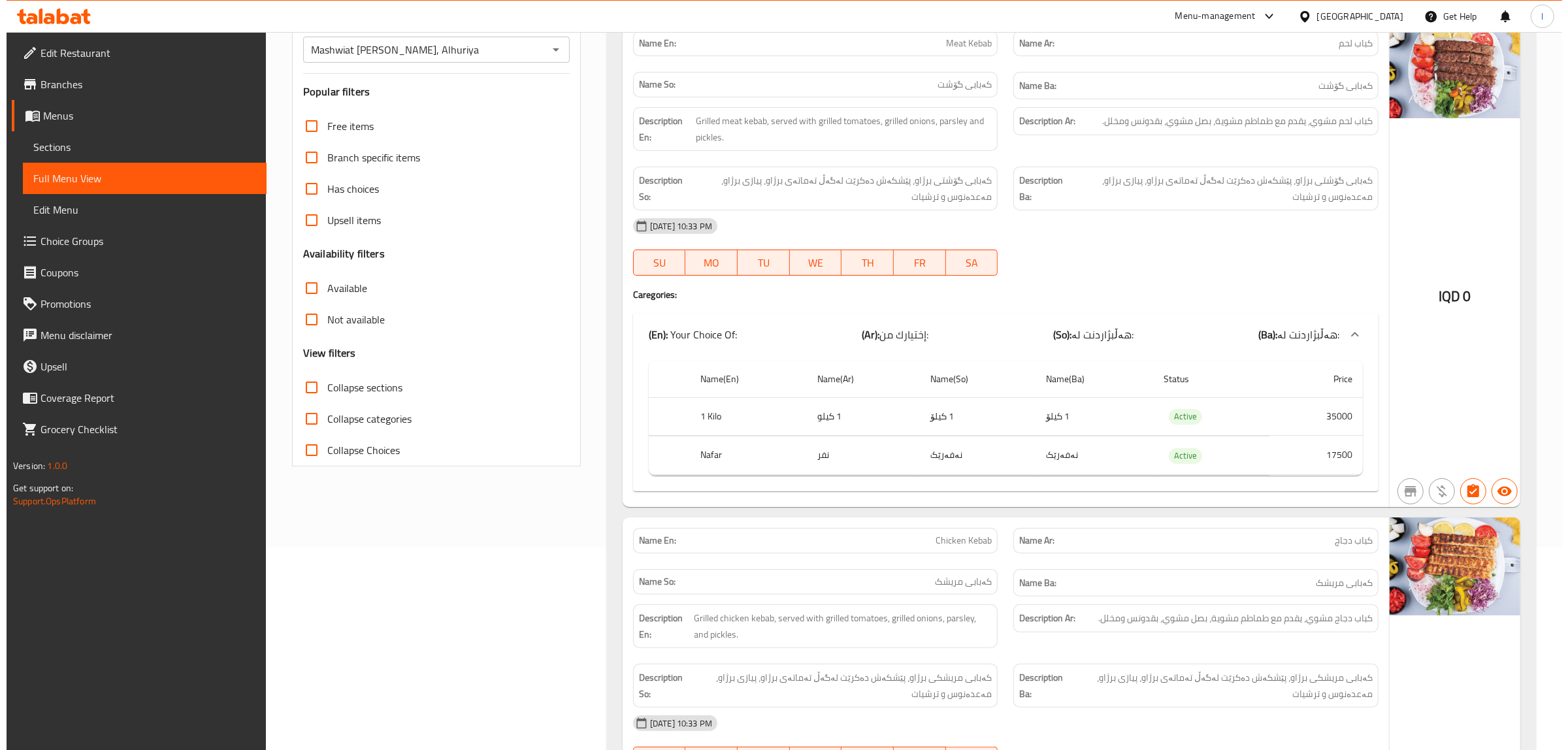
scroll to position [0, 0]
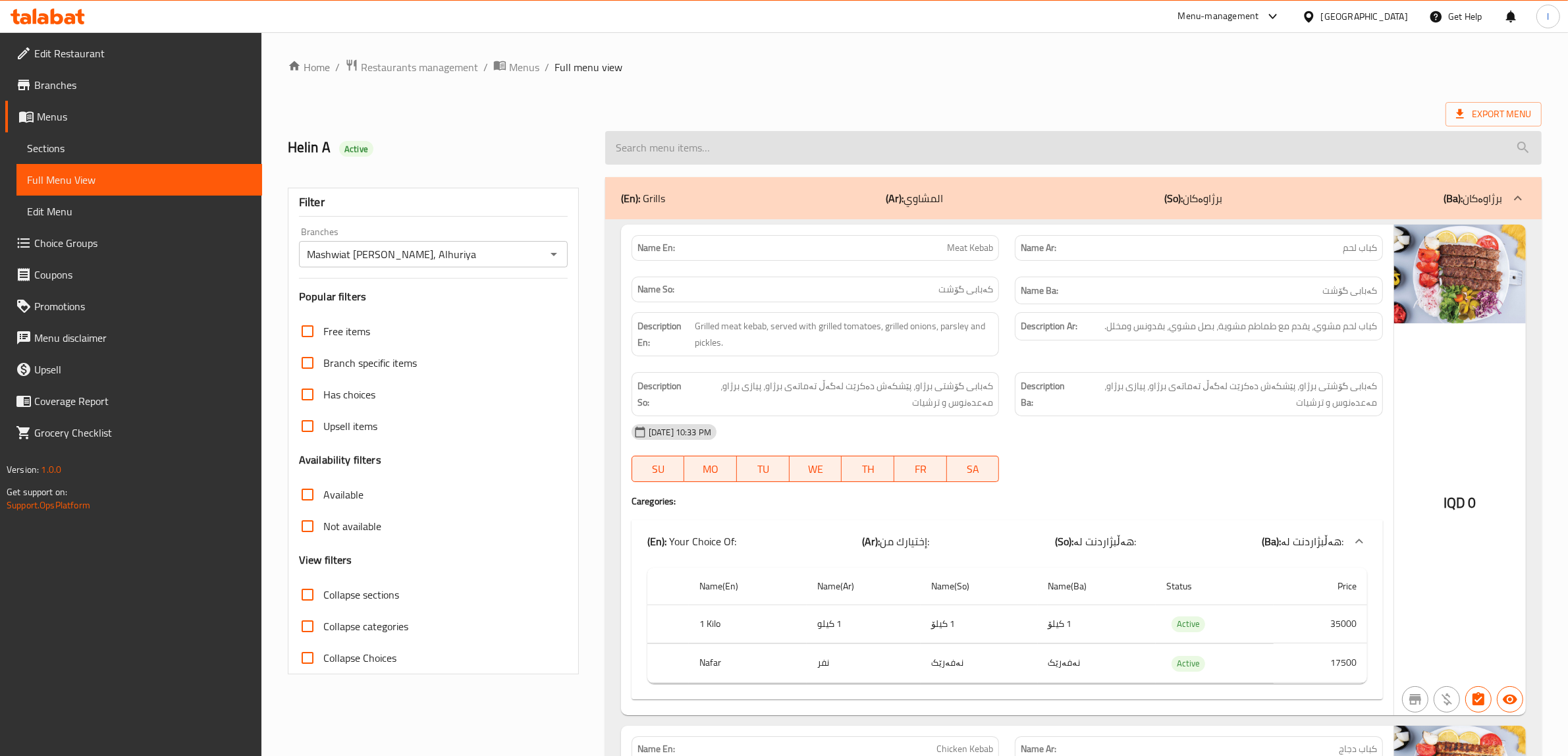
click at [902, 144] on input "search" at bounding box center [1073, 147] width 936 height 33
paste input "Chicken Tikka"
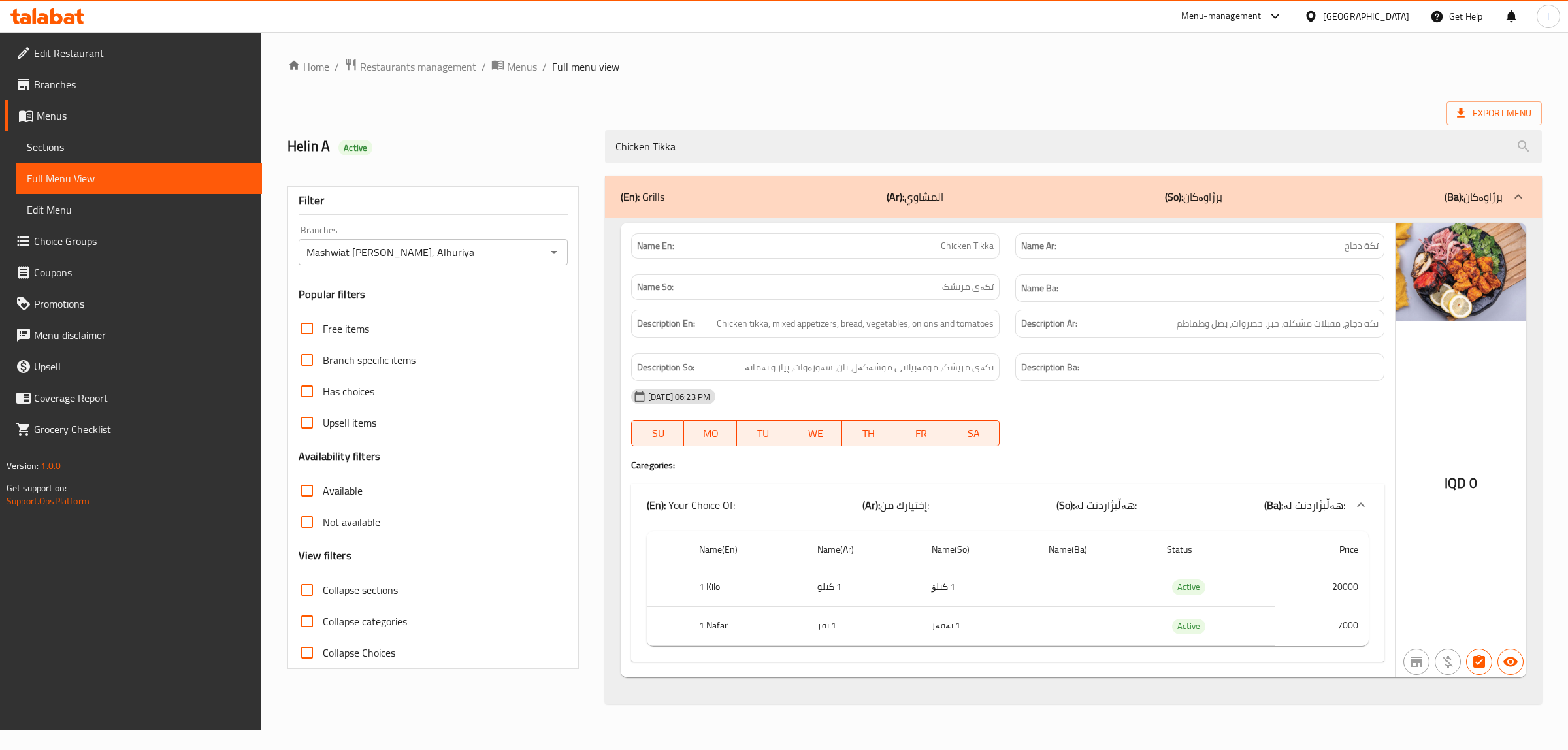
type input "Chicken Tikka"
click at [98, 149] on span "Sections" at bounding box center [139, 147] width 224 height 16
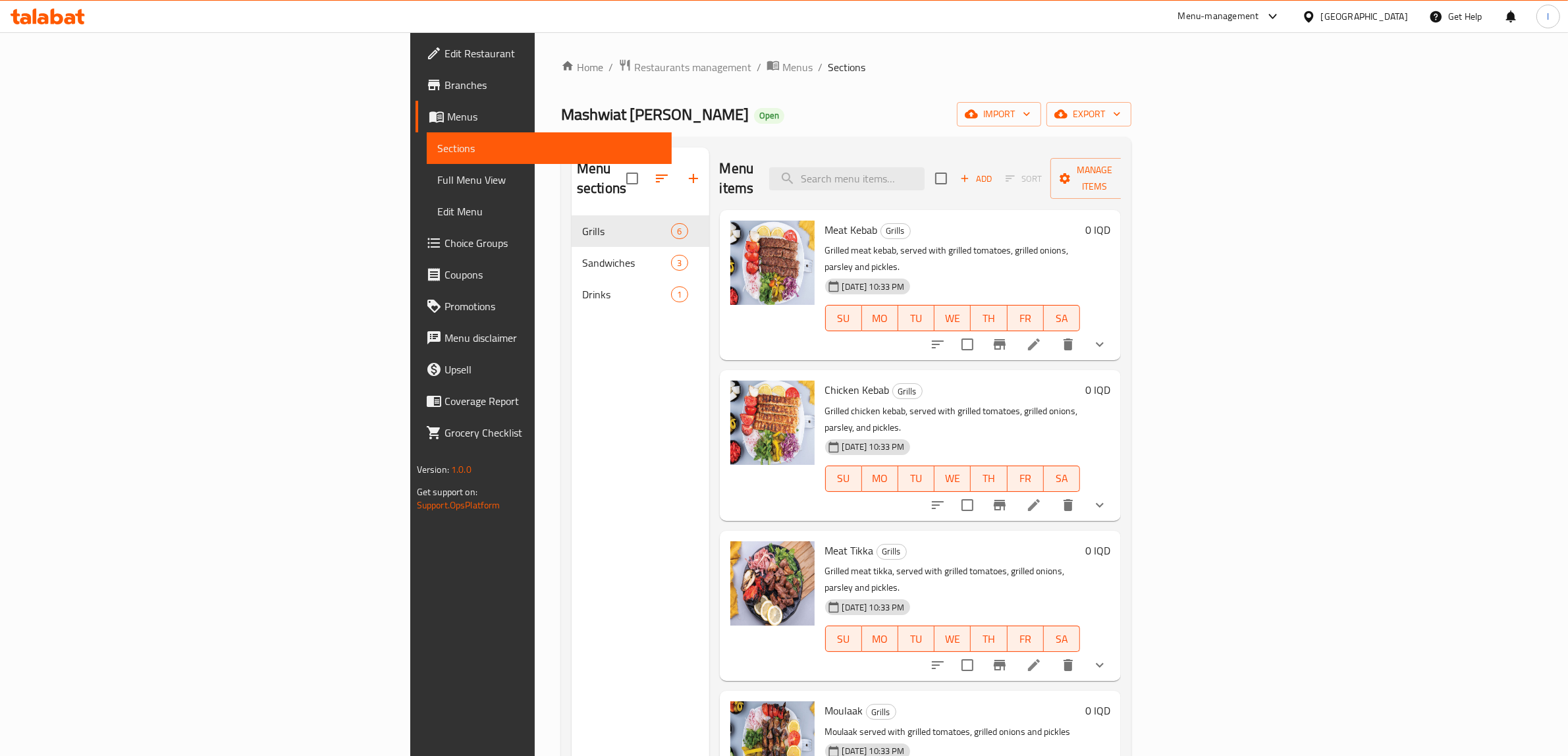
click at [447, 113] on span "Menus" at bounding box center [554, 116] width 215 height 16
